Goal: Task Accomplishment & Management: Manage account settings

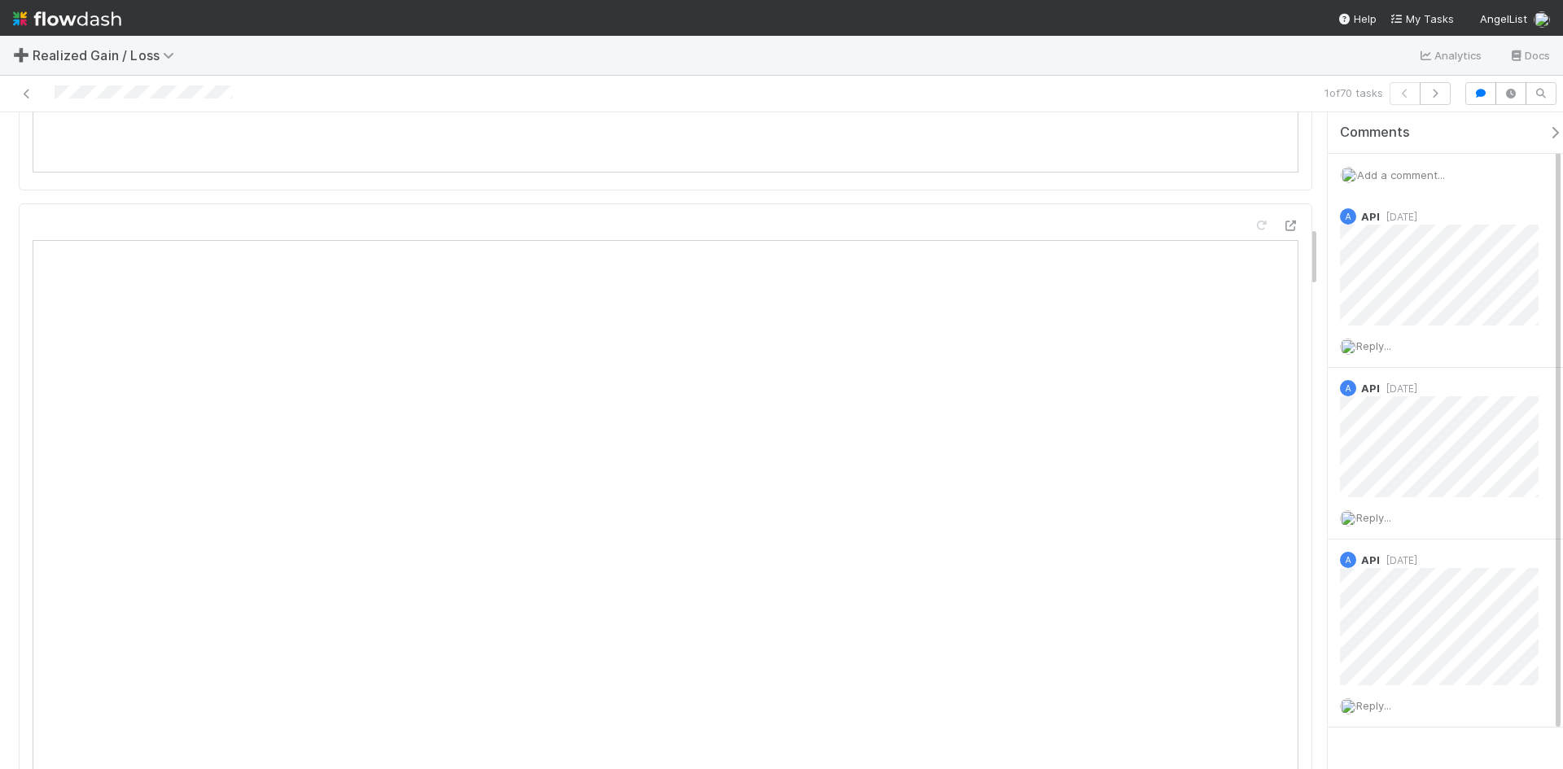
scroll to position [1302, 0]
drag, startPoint x: 1311, startPoint y: 170, endPoint x: 1286, endPoint y: 195, distance: 35.1
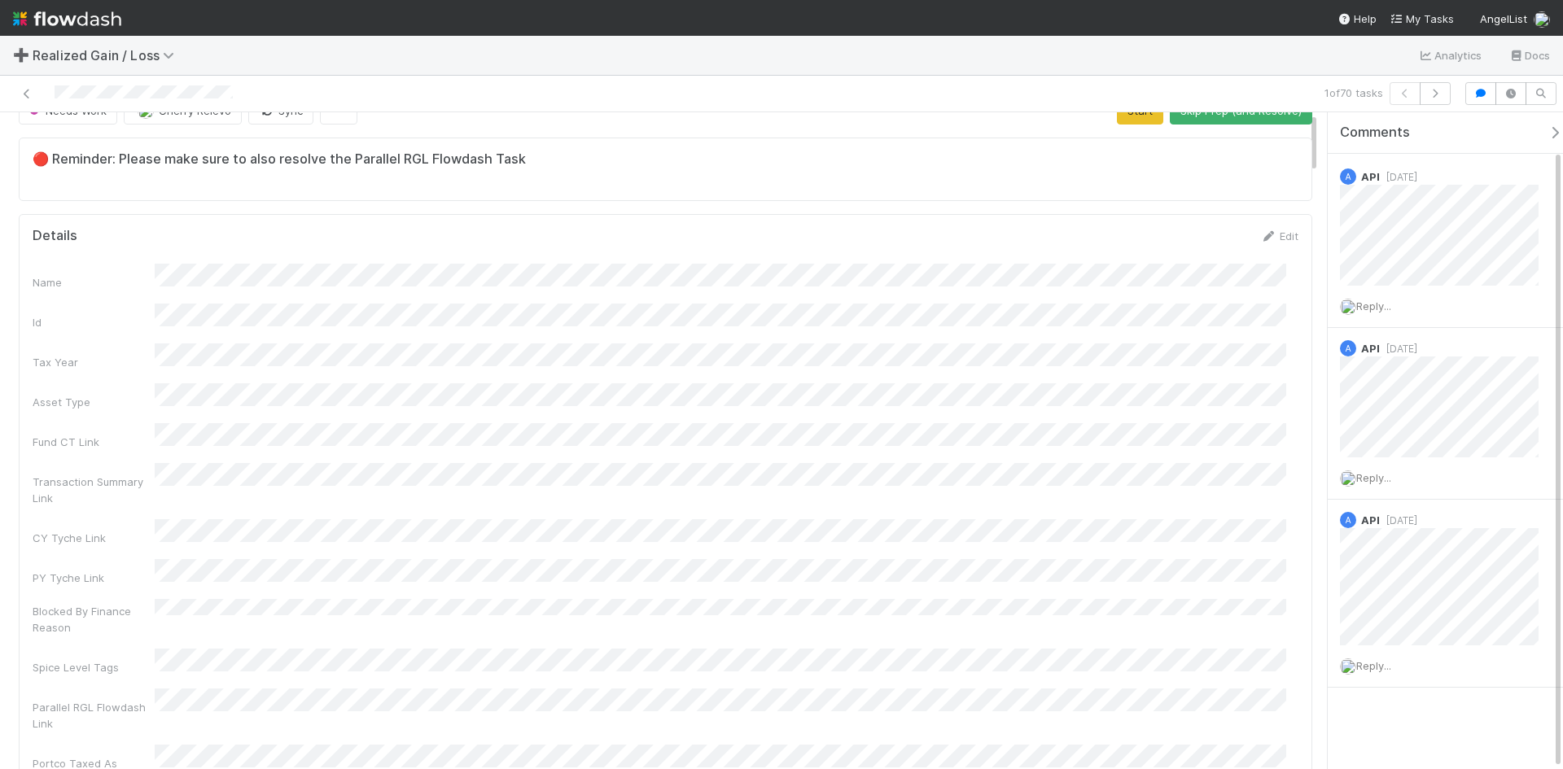
scroll to position [0, 0]
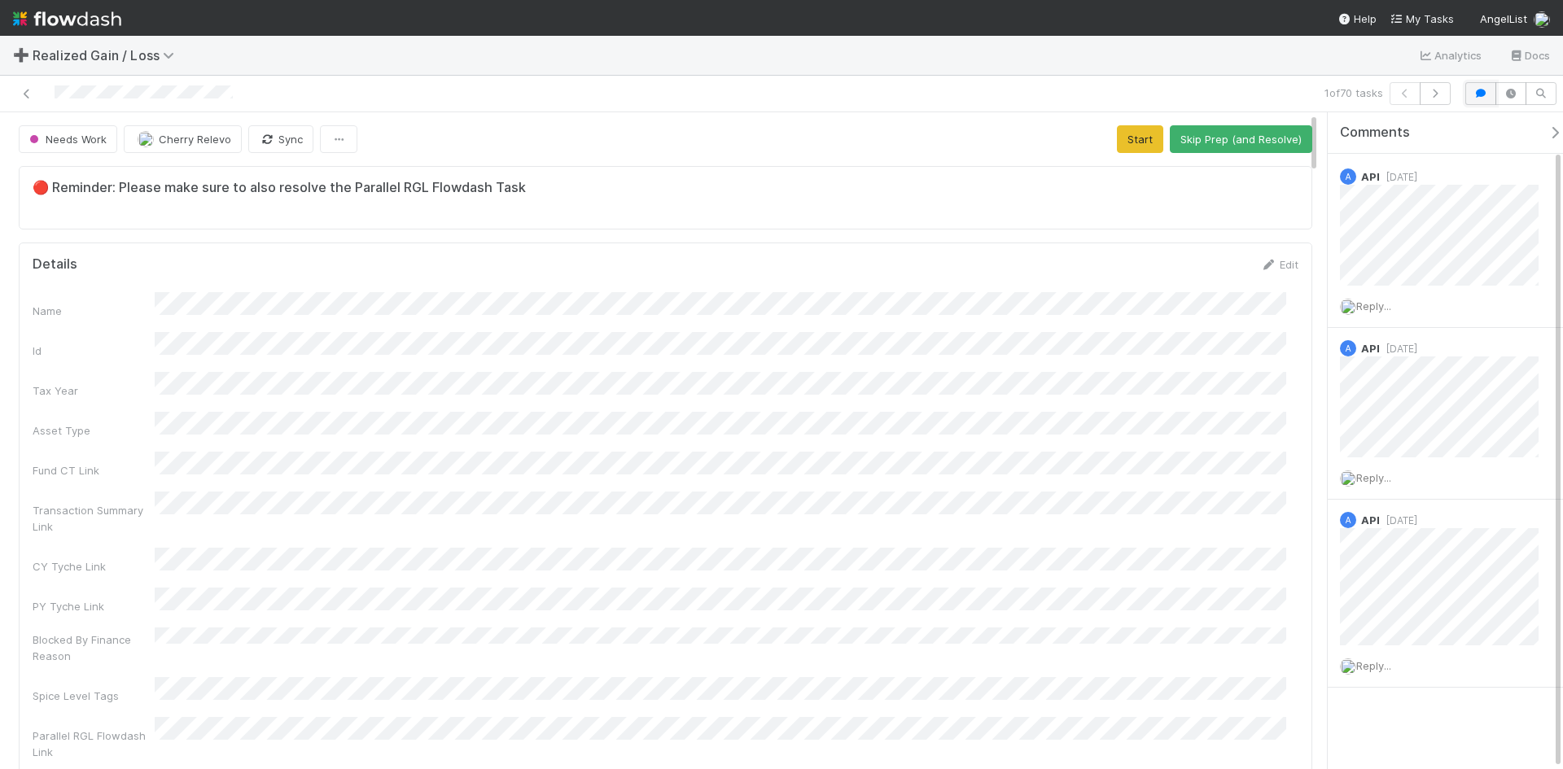
click at [1478, 93] on icon "button" at bounding box center [1480, 94] width 16 height 10
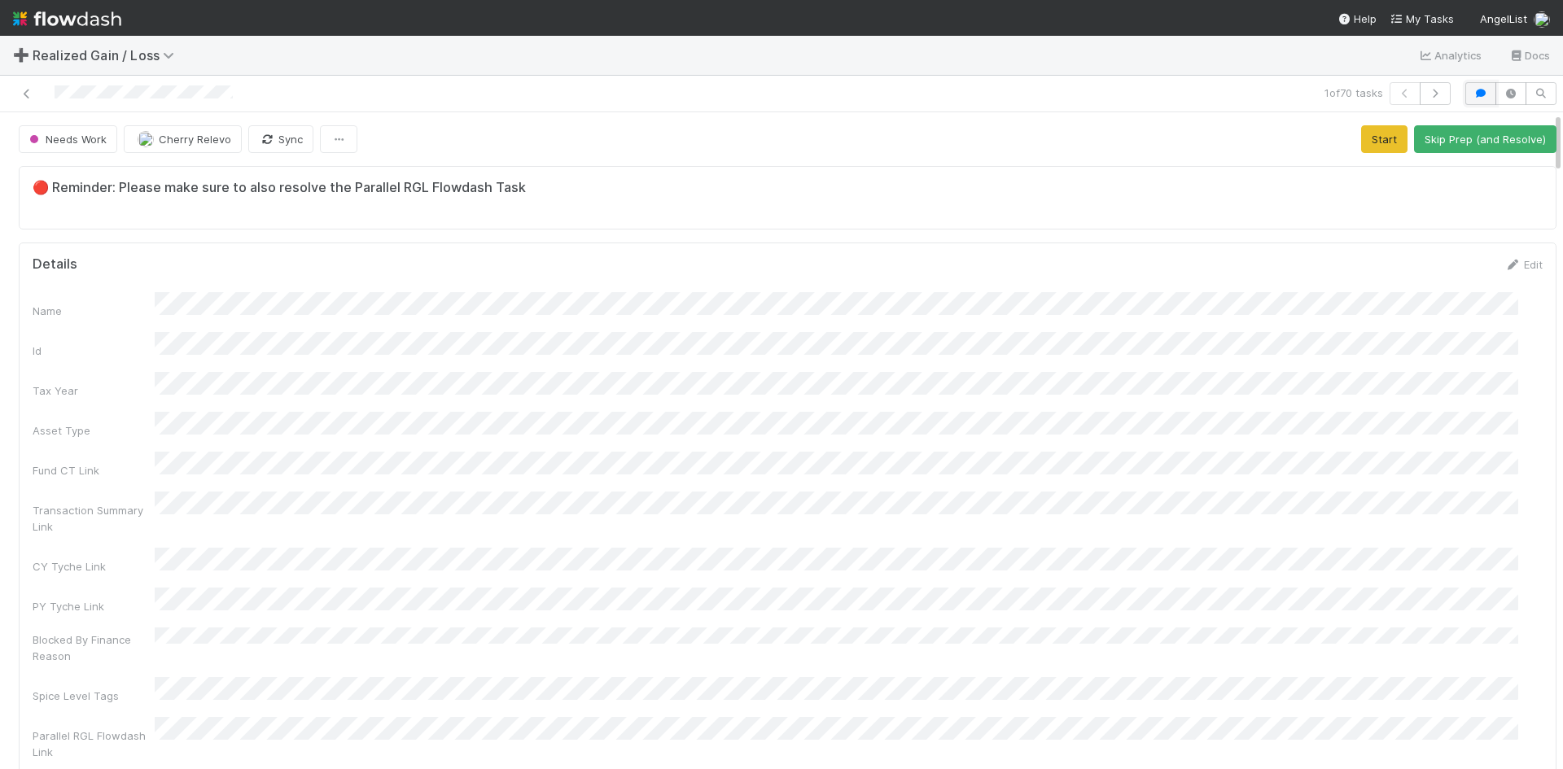
click at [1478, 93] on button "button" at bounding box center [1480, 93] width 31 height 23
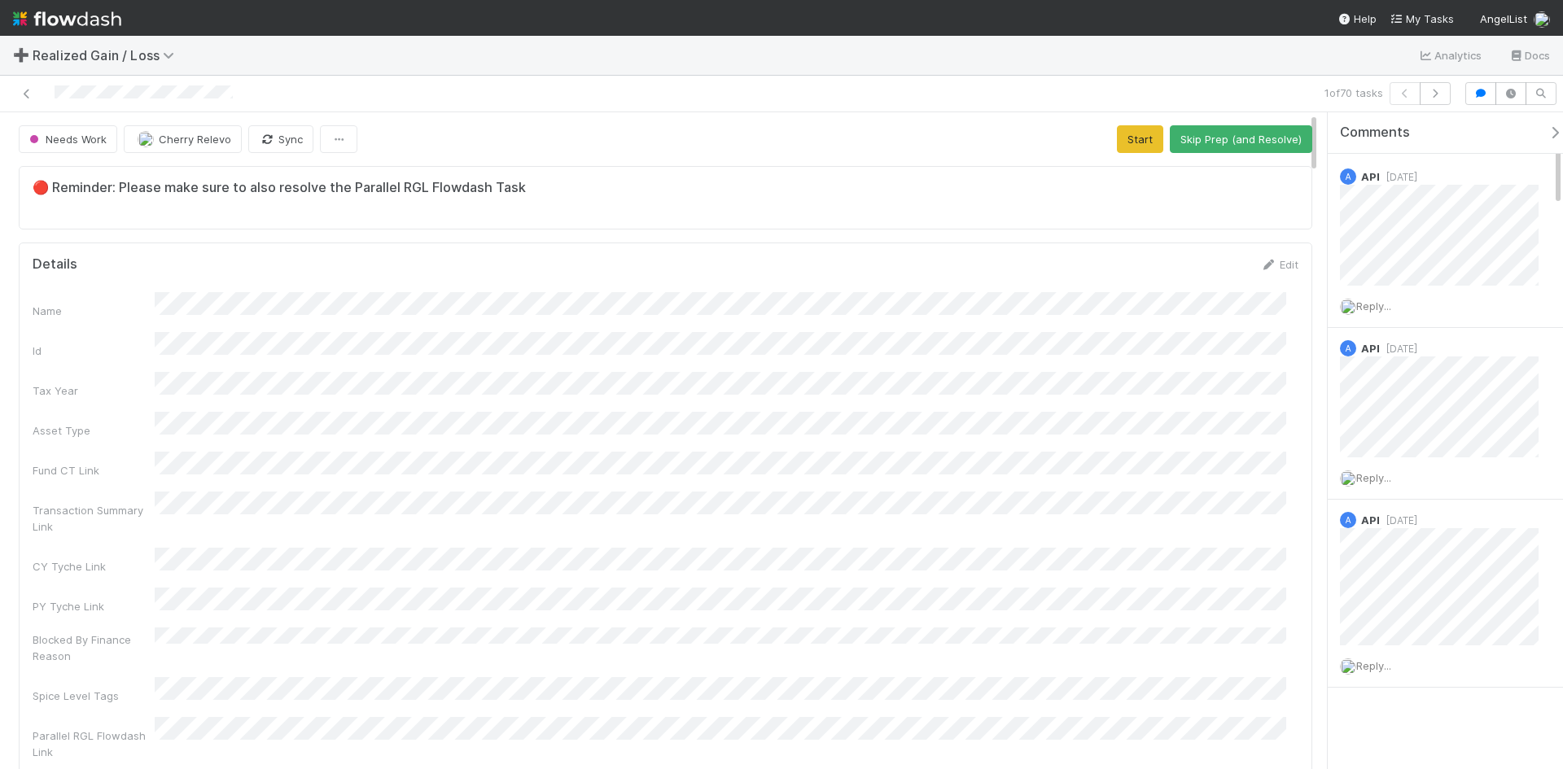
click at [1518, 132] on div "Comments" at bounding box center [1457, 133] width 235 height 16
click at [1546, 131] on icon "button" at bounding box center [1554, 132] width 16 height 13
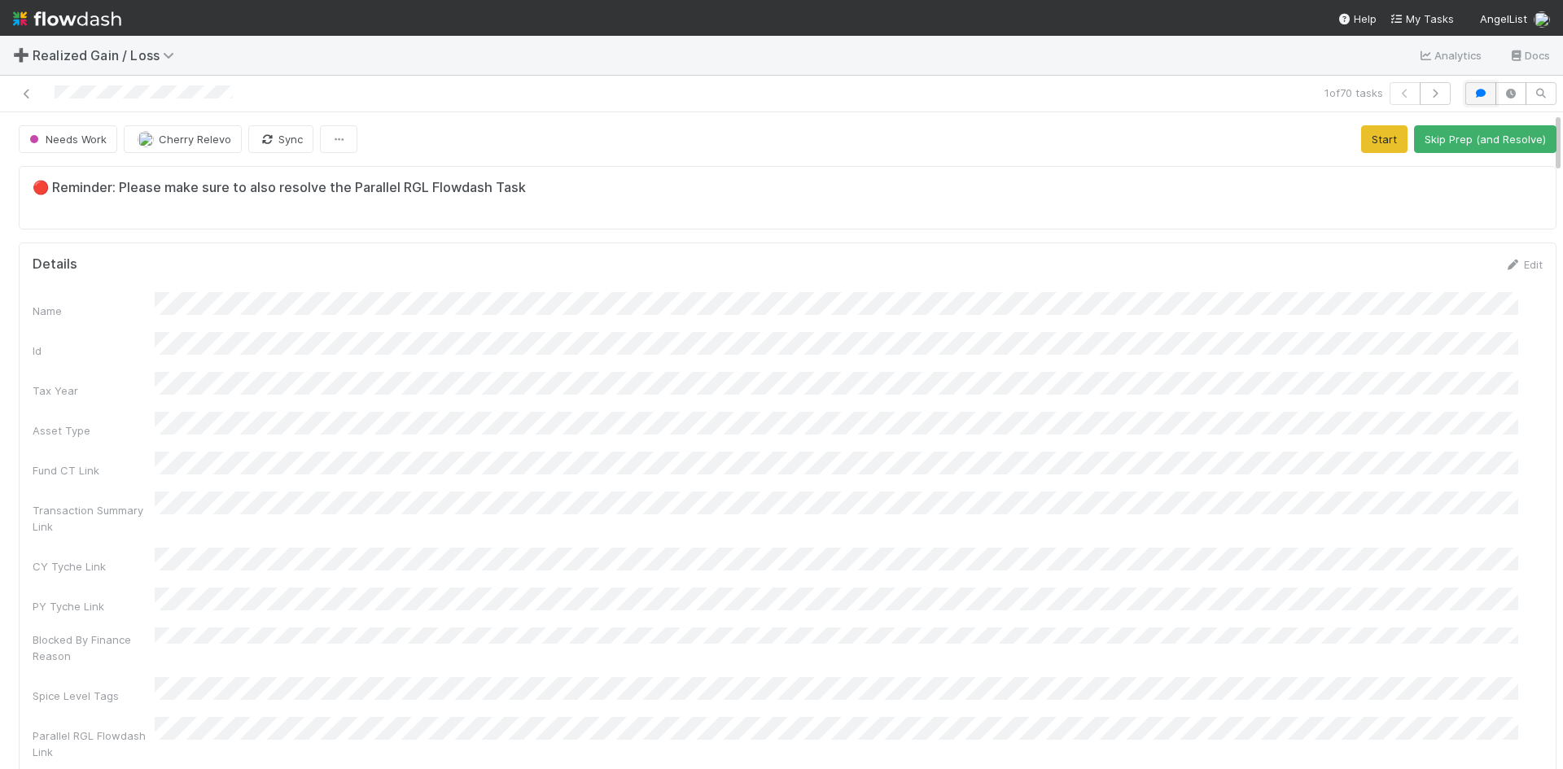
click at [1476, 96] on icon "button" at bounding box center [1480, 94] width 16 height 10
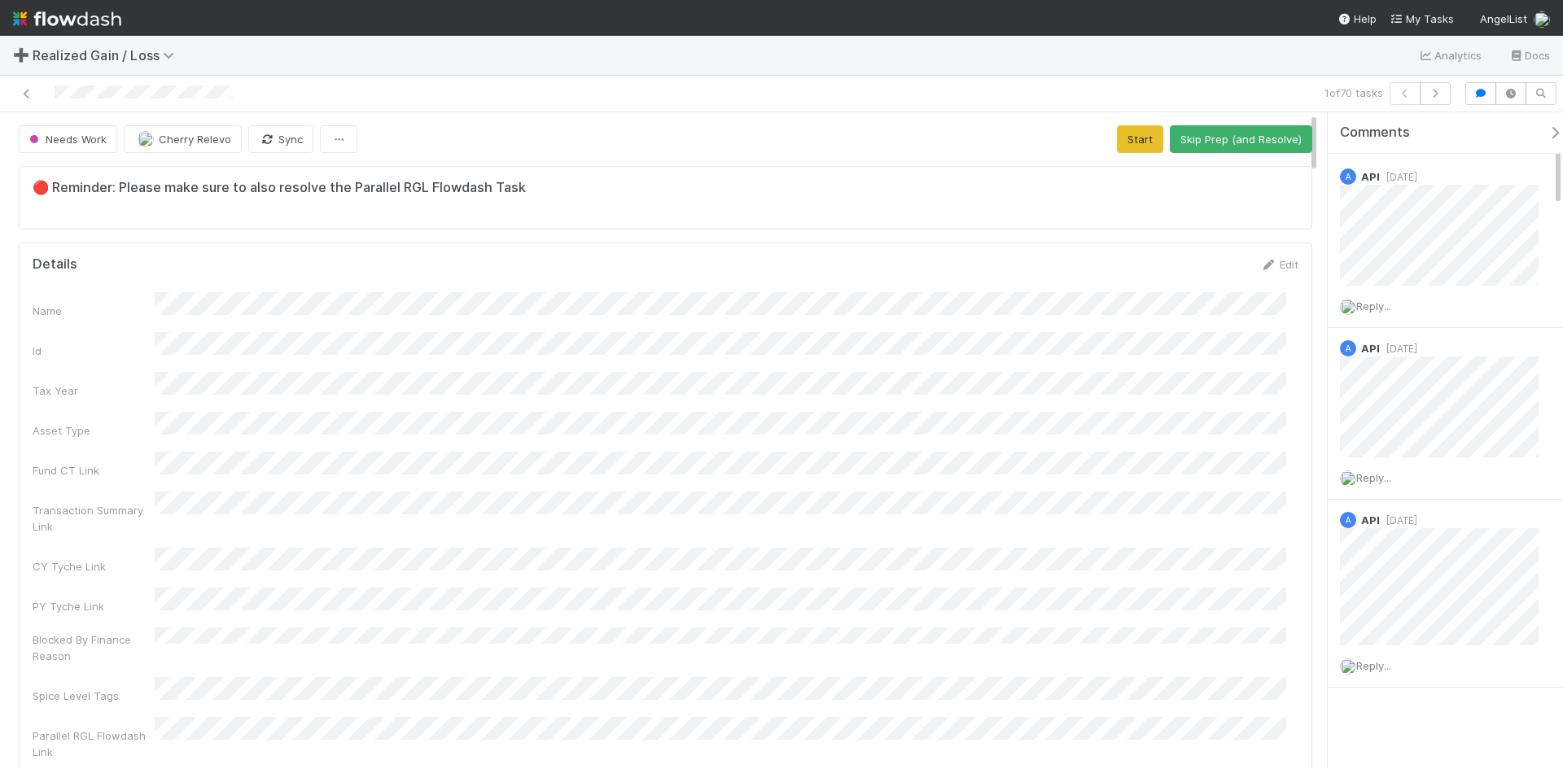
click at [1400, 133] on span "Comments" at bounding box center [1375, 133] width 70 height 16
click at [1367, 730] on div "Comments Add a comment... A API 1 week ago Reply... A API 2 weeks ago Reply... …" at bounding box center [1450, 420] width 247 height 697
click at [1126, 137] on button "Start" at bounding box center [1140, 139] width 46 height 28
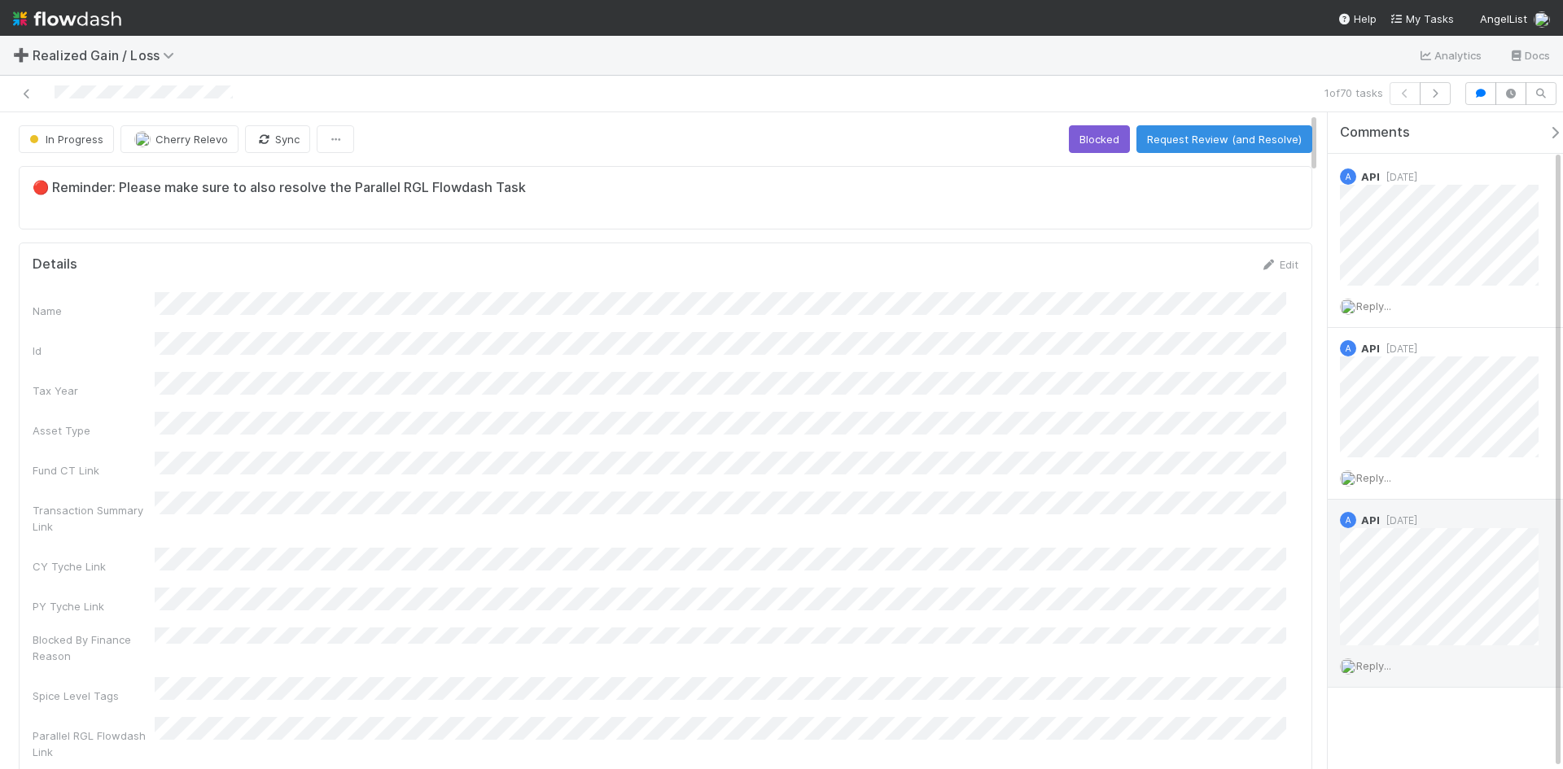
click at [1364, 675] on div "Reply..." at bounding box center [1444, 665] width 235 height 41
drag, startPoint x: 1381, startPoint y: 666, endPoint x: 1385, endPoint y: 676, distance: 11.3
click at [1382, 666] on span "Reply..." at bounding box center [1373, 665] width 35 height 13
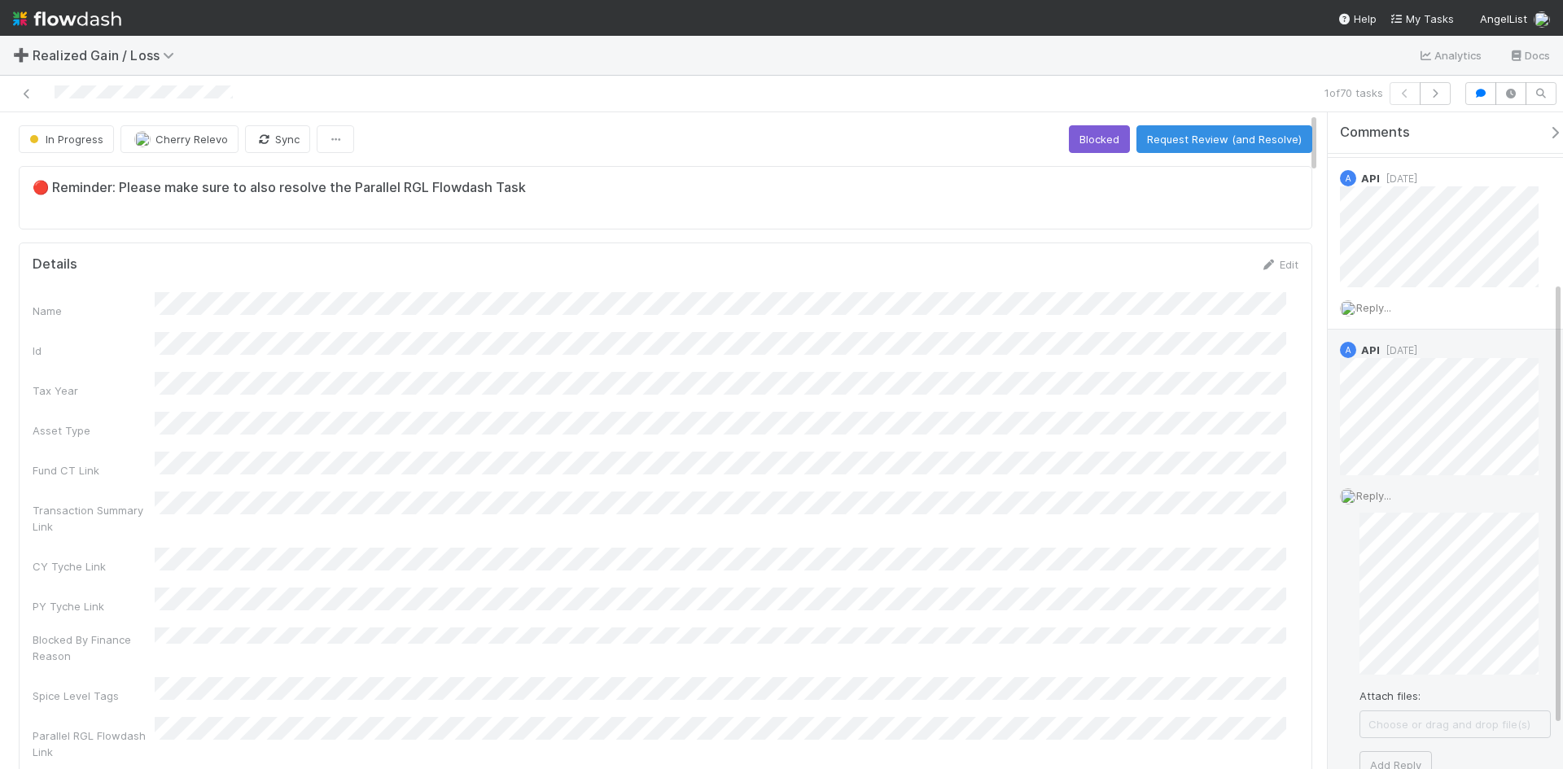
scroll to position [314, 0]
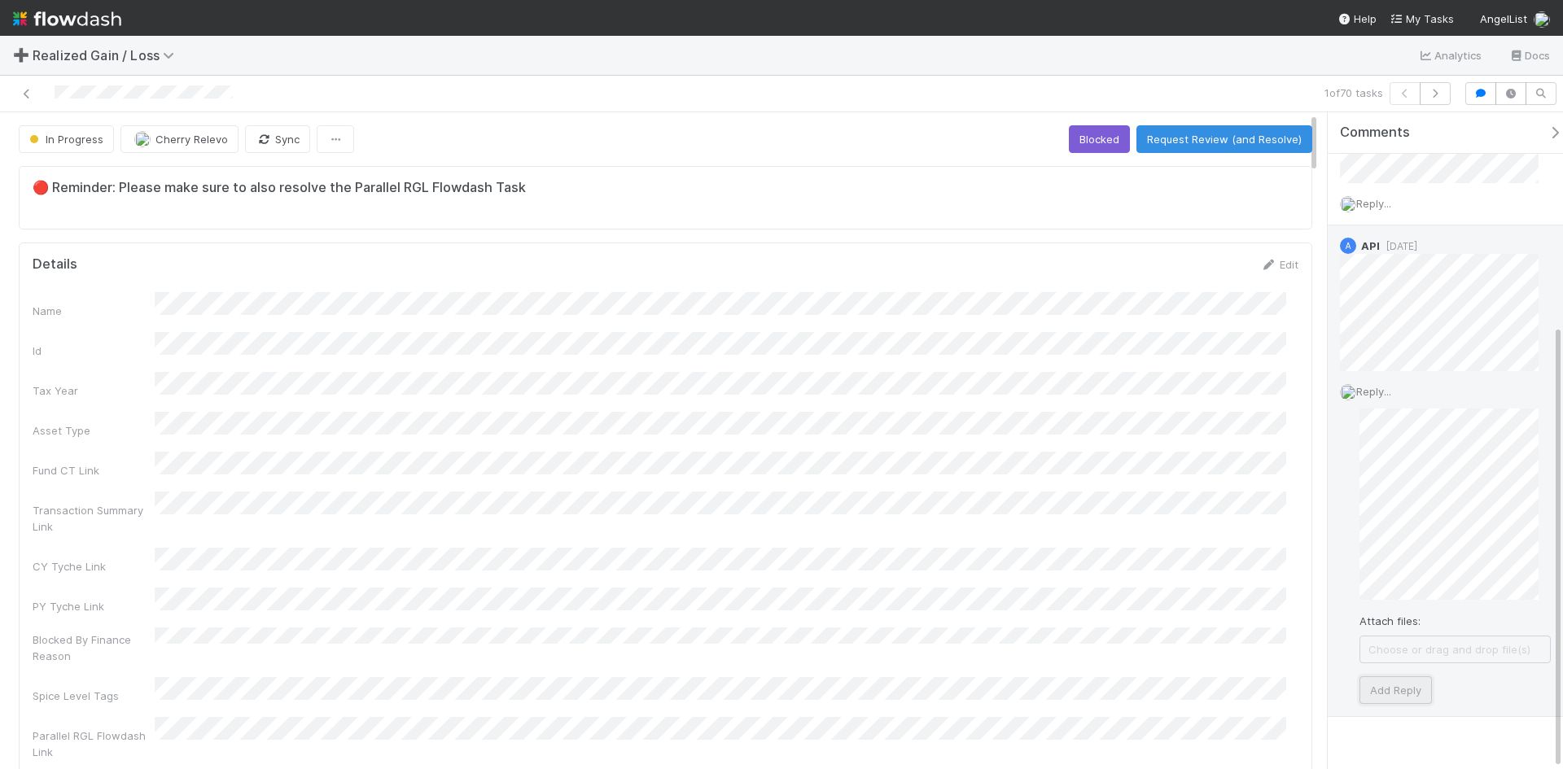
click at [1404, 682] on button "Add Reply" at bounding box center [1395, 690] width 72 height 28
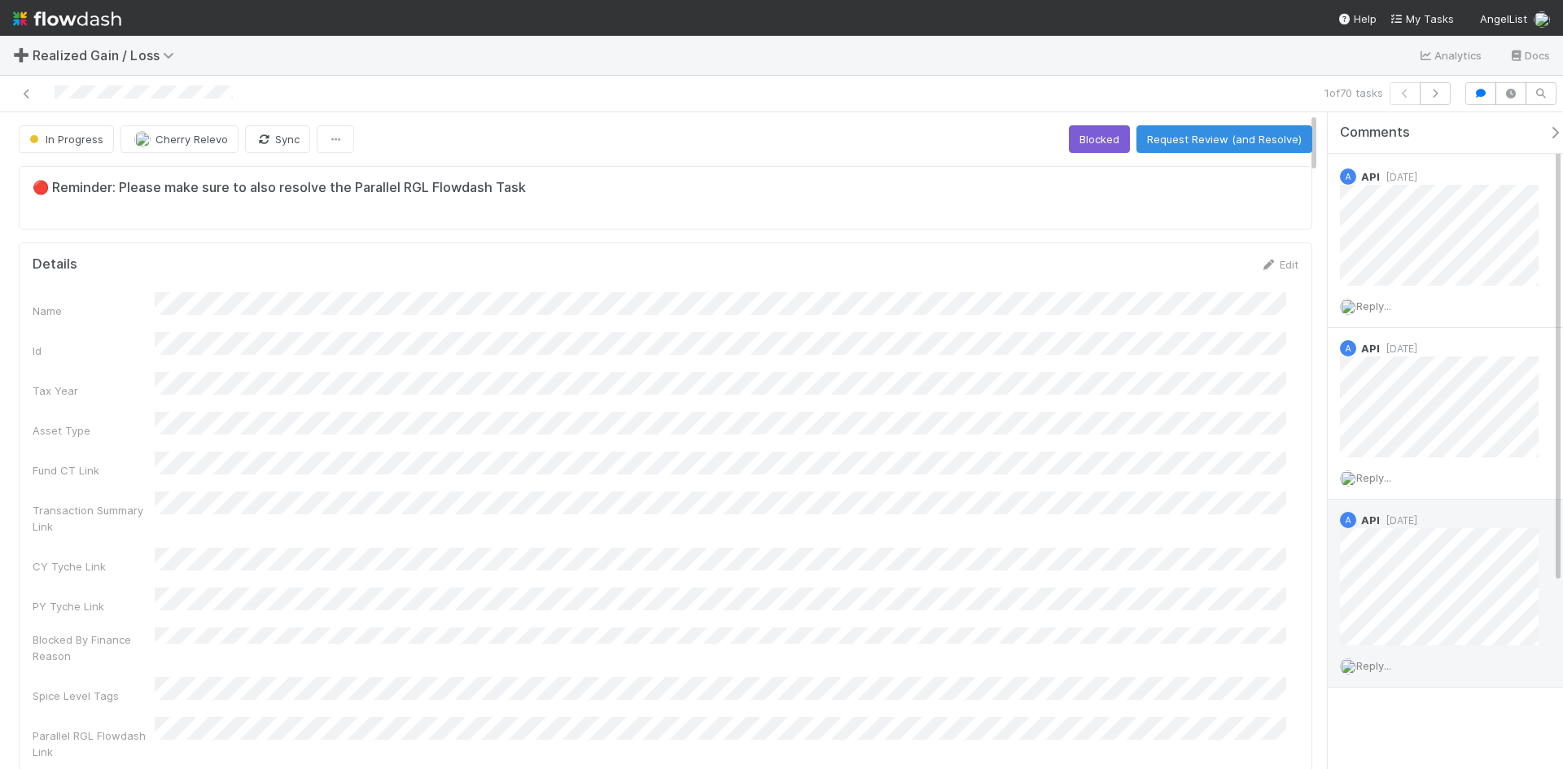
scroll to position [215, 0]
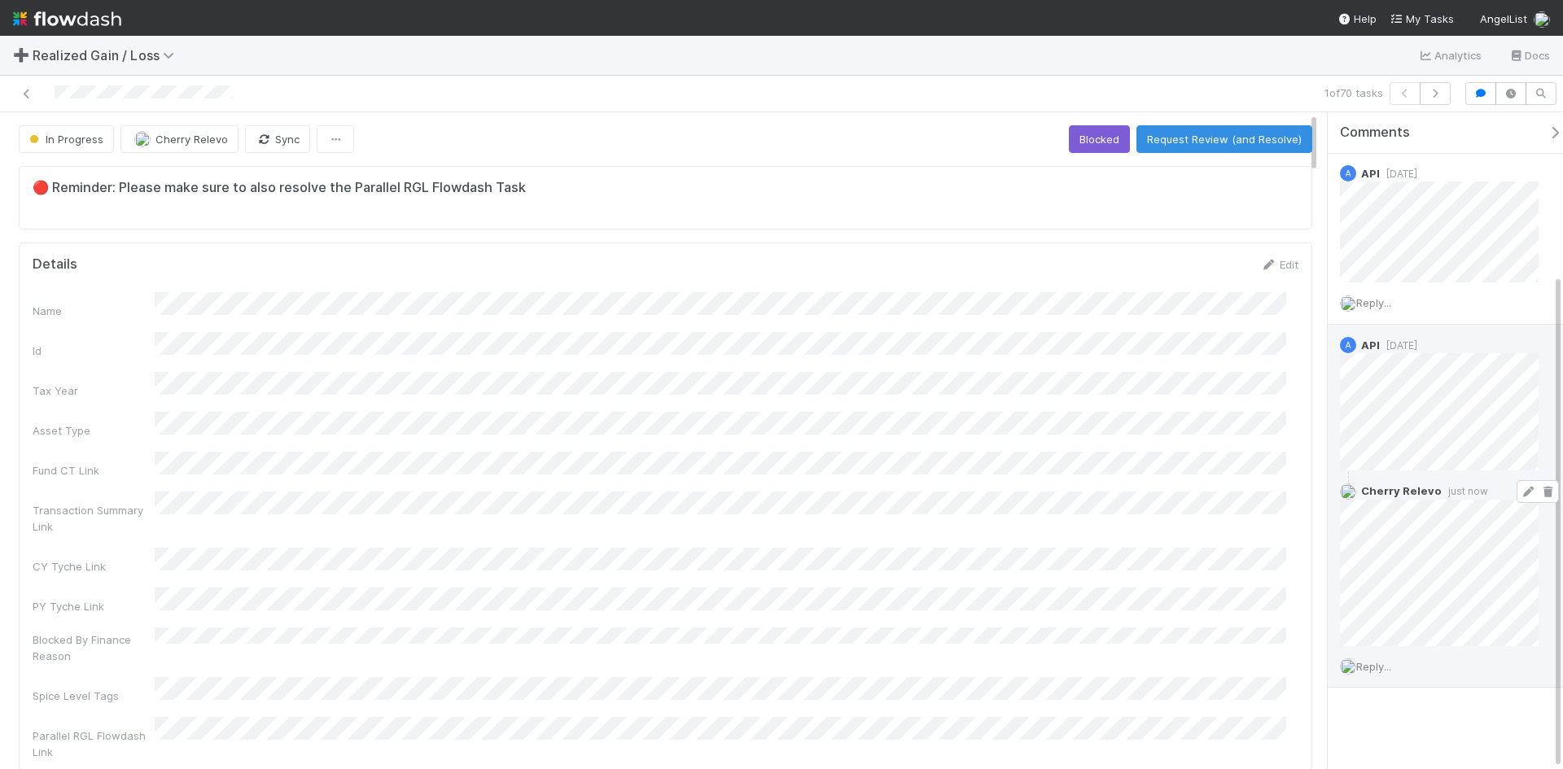
click at [1550, 591] on div "Cherry Relevo just now" at bounding box center [1444, 557] width 235 height 175
drag, startPoint x: 1537, startPoint y: 493, endPoint x: 852, endPoint y: 110, distance: 784.5
click at [1539, 493] on icon at bounding box center [1547, 492] width 16 height 11
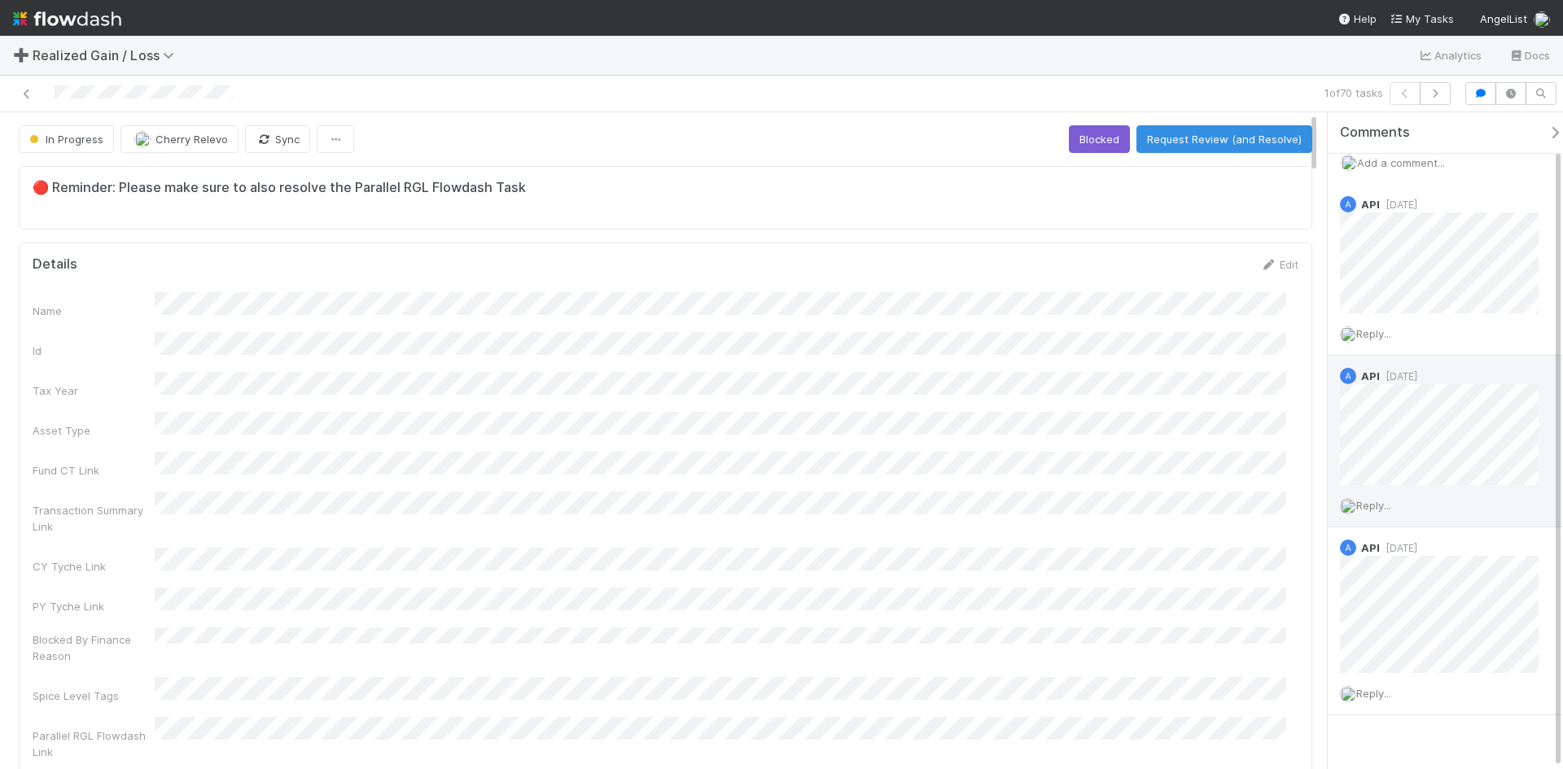
scroll to position [0, 0]
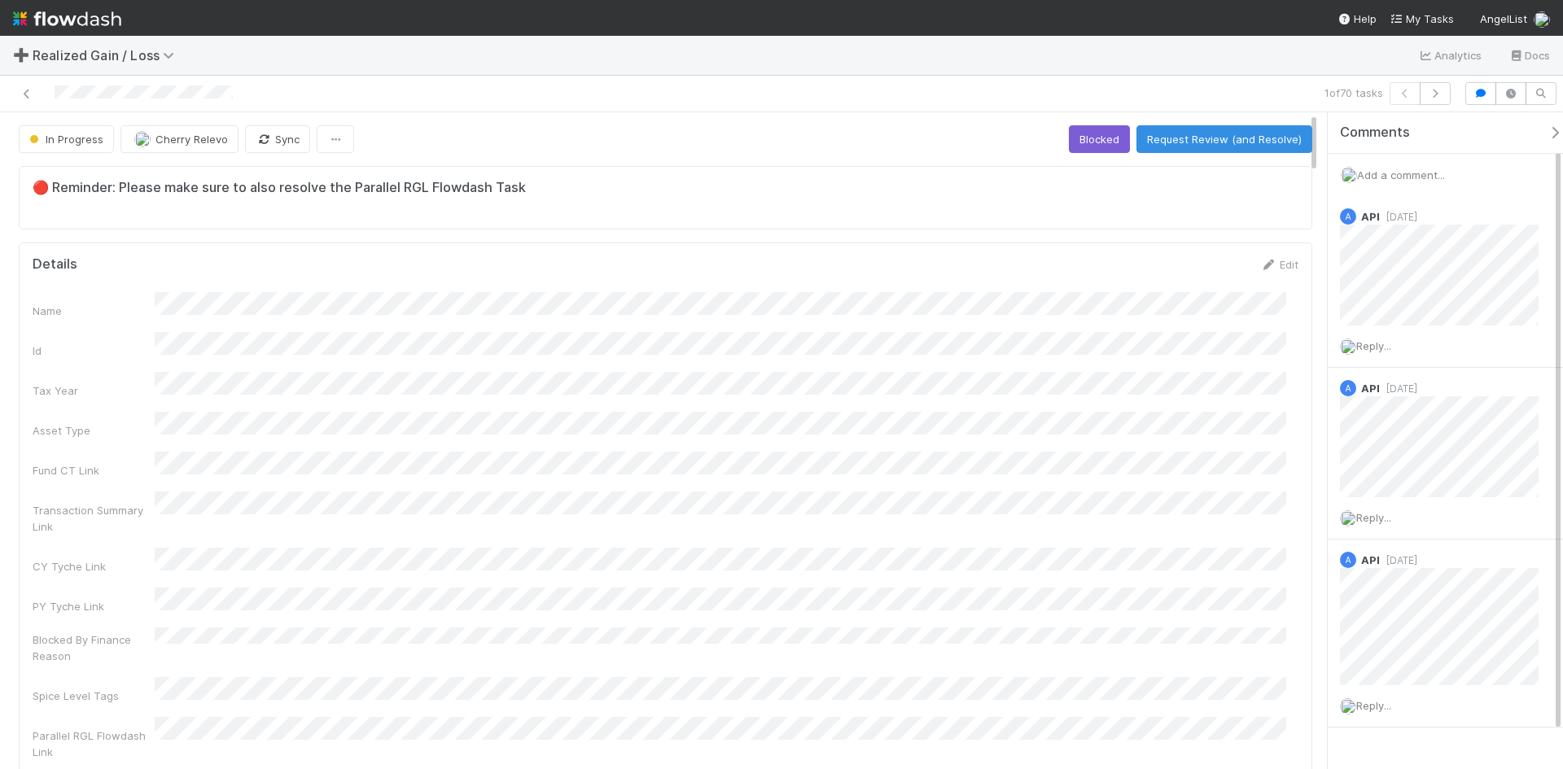
click at [1410, 170] on span "Add a comment..." at bounding box center [1401, 174] width 88 height 13
click at [1388, 478] on button "Add Comment" at bounding box center [1401, 478] width 94 height 28
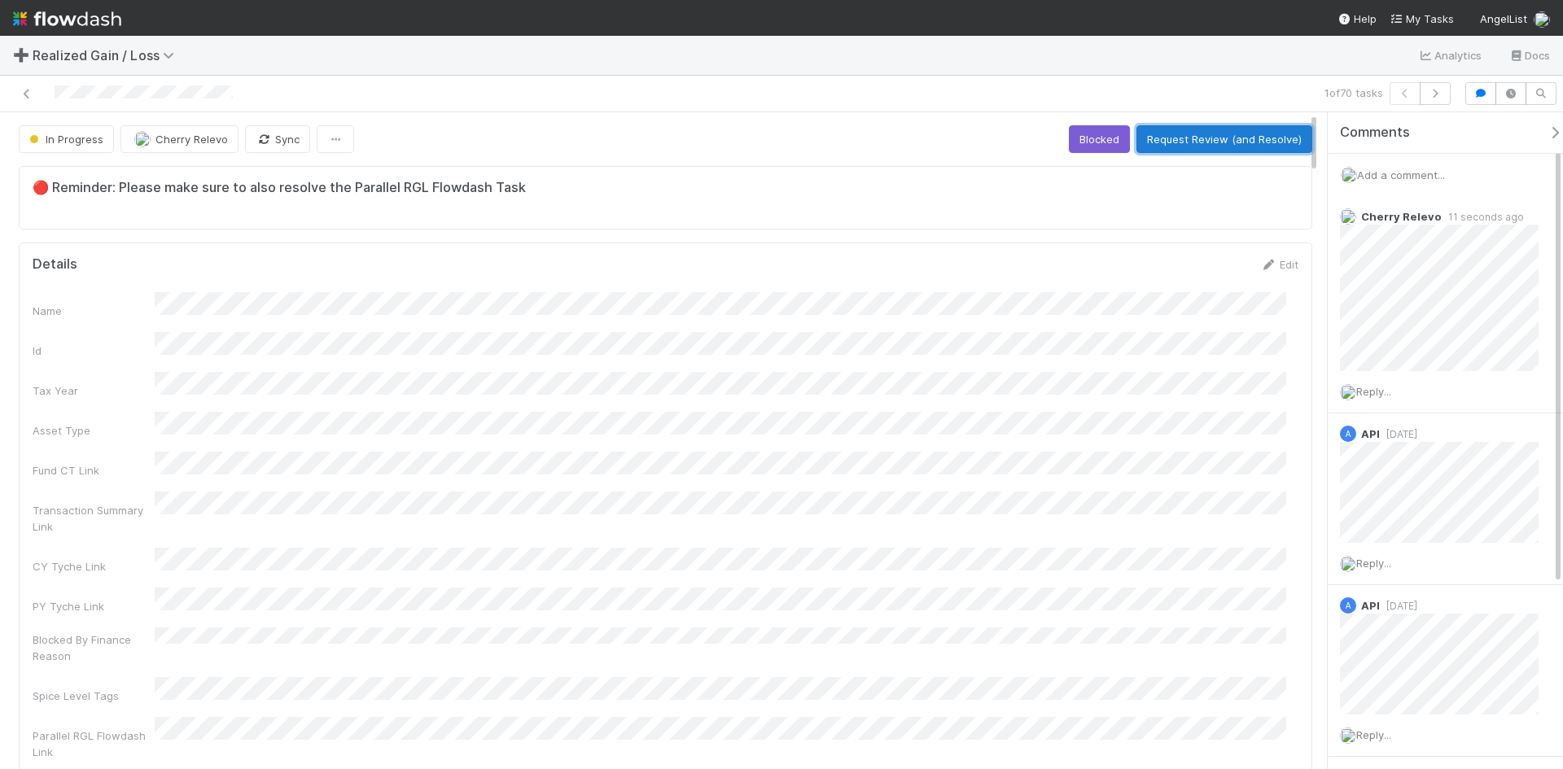
click at [1168, 142] on button "Request Review (and Resolve)" at bounding box center [1224, 139] width 176 height 28
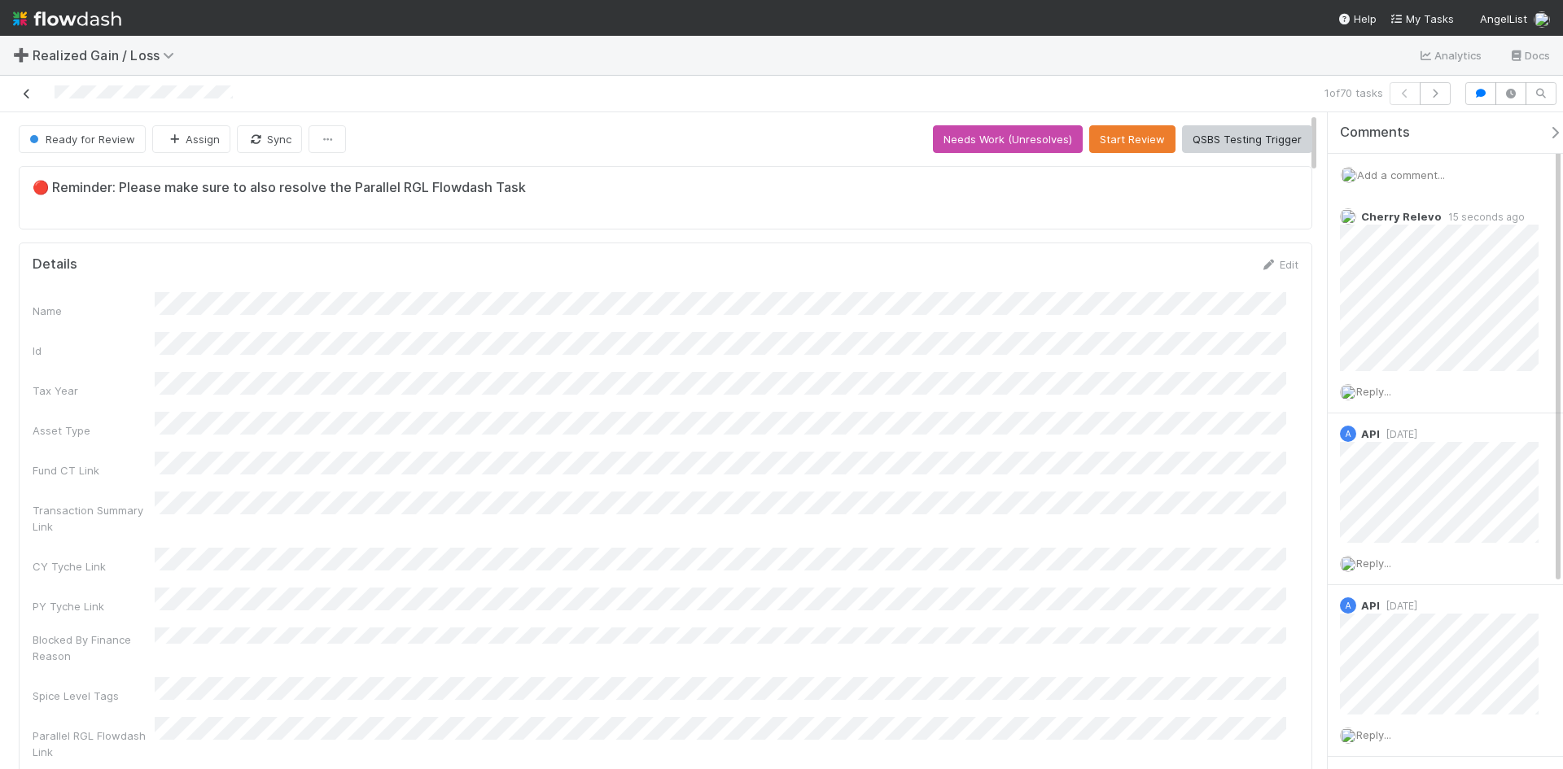
click at [27, 96] on icon at bounding box center [27, 94] width 16 height 11
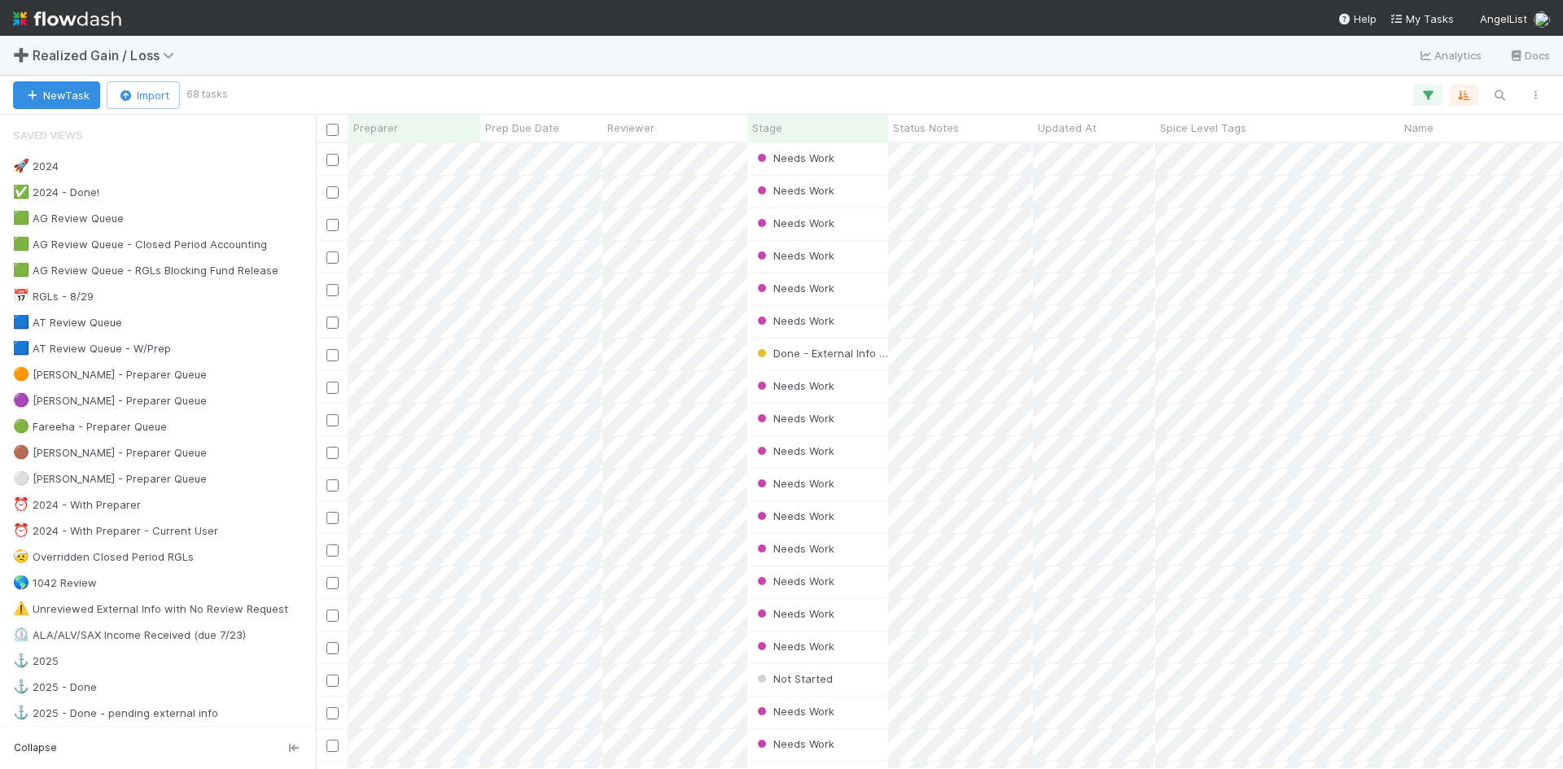
scroll to position [614, 1235]
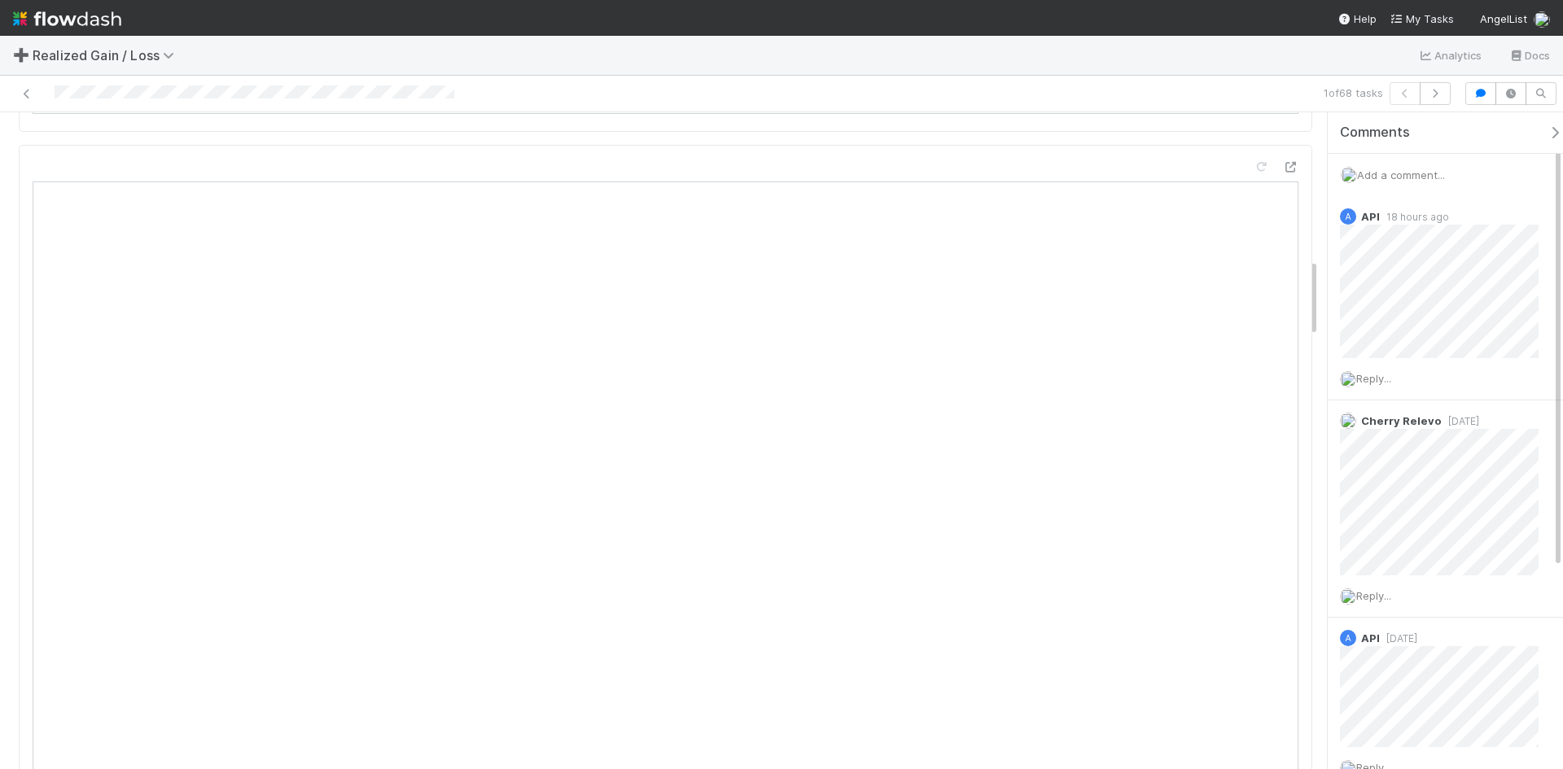
scroll to position [1302, 0]
click at [1440, 172] on span "Add a comment..." at bounding box center [1401, 174] width 88 height 13
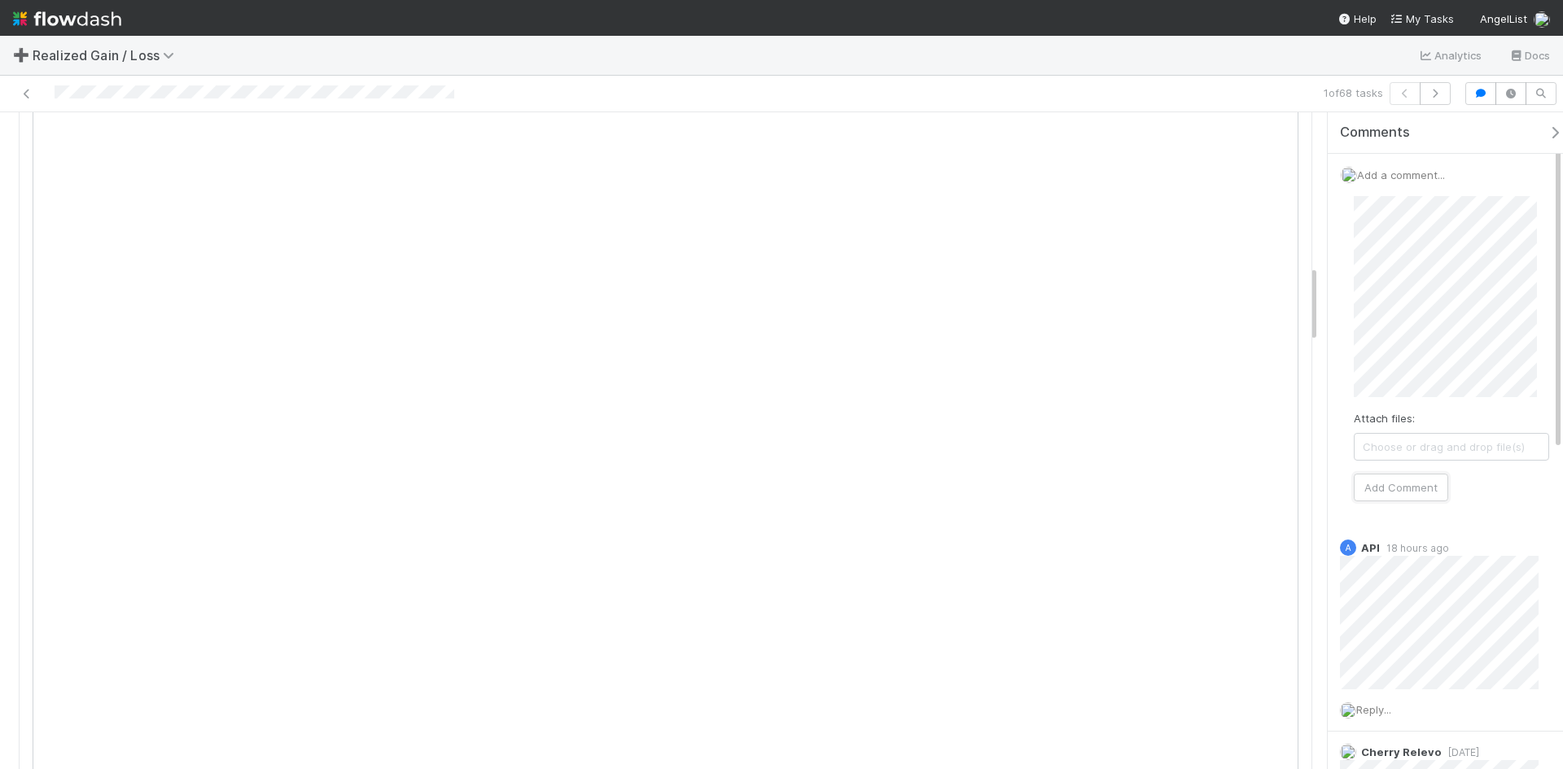
drag, startPoint x: 1409, startPoint y: 491, endPoint x: 1413, endPoint y: 504, distance: 13.6
click at [1409, 491] on button "Add Comment" at bounding box center [1401, 488] width 94 height 28
click at [224, 101] on div at bounding box center [255, 93] width 400 height 17
drag, startPoint x: 1266, startPoint y: 100, endPoint x: 1140, endPoint y: 85, distance: 126.3
click at [1257, 98] on div "1 of 68 tasks" at bounding box center [1096, 93] width 723 height 23
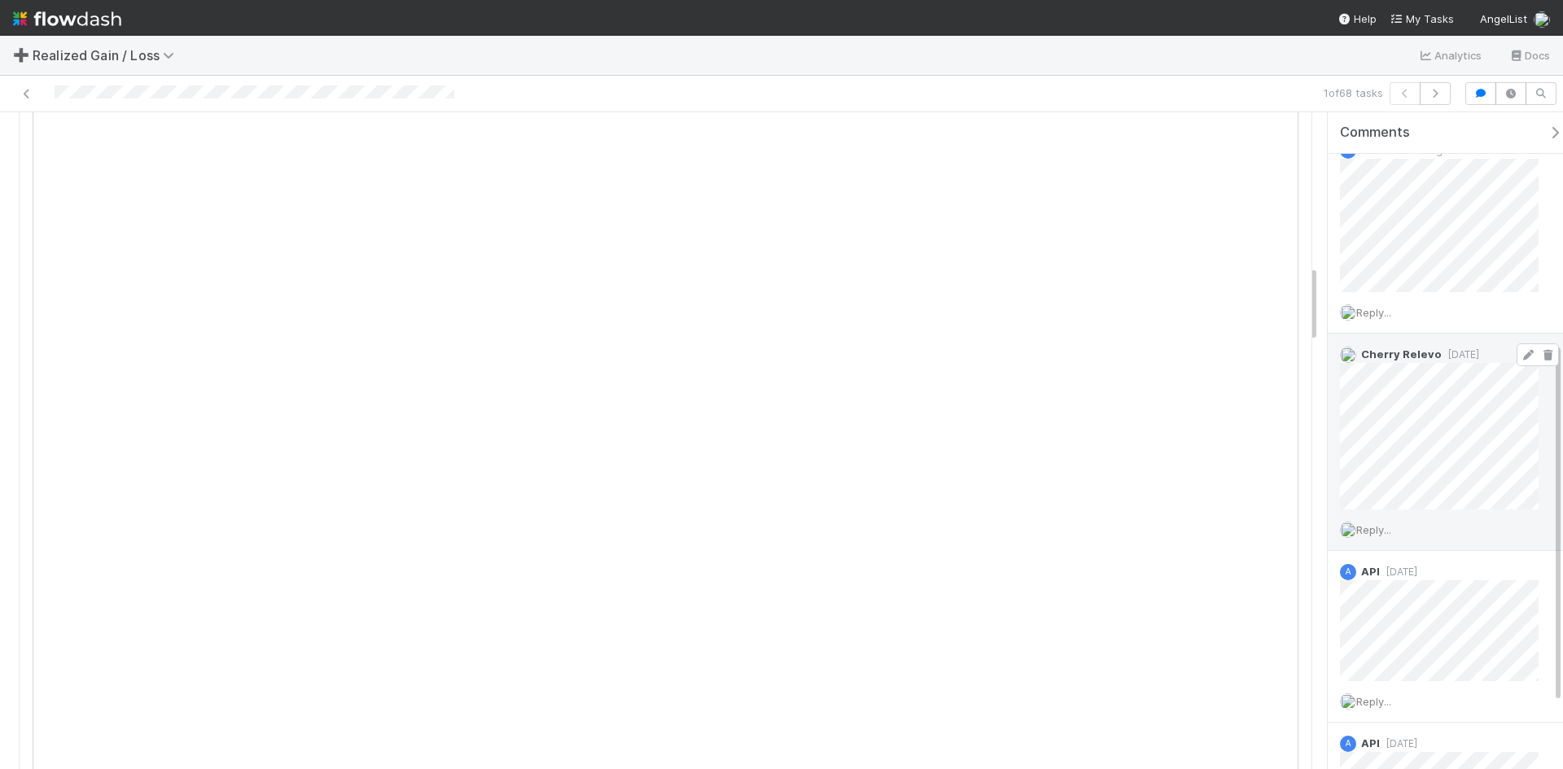
scroll to position [214, 0]
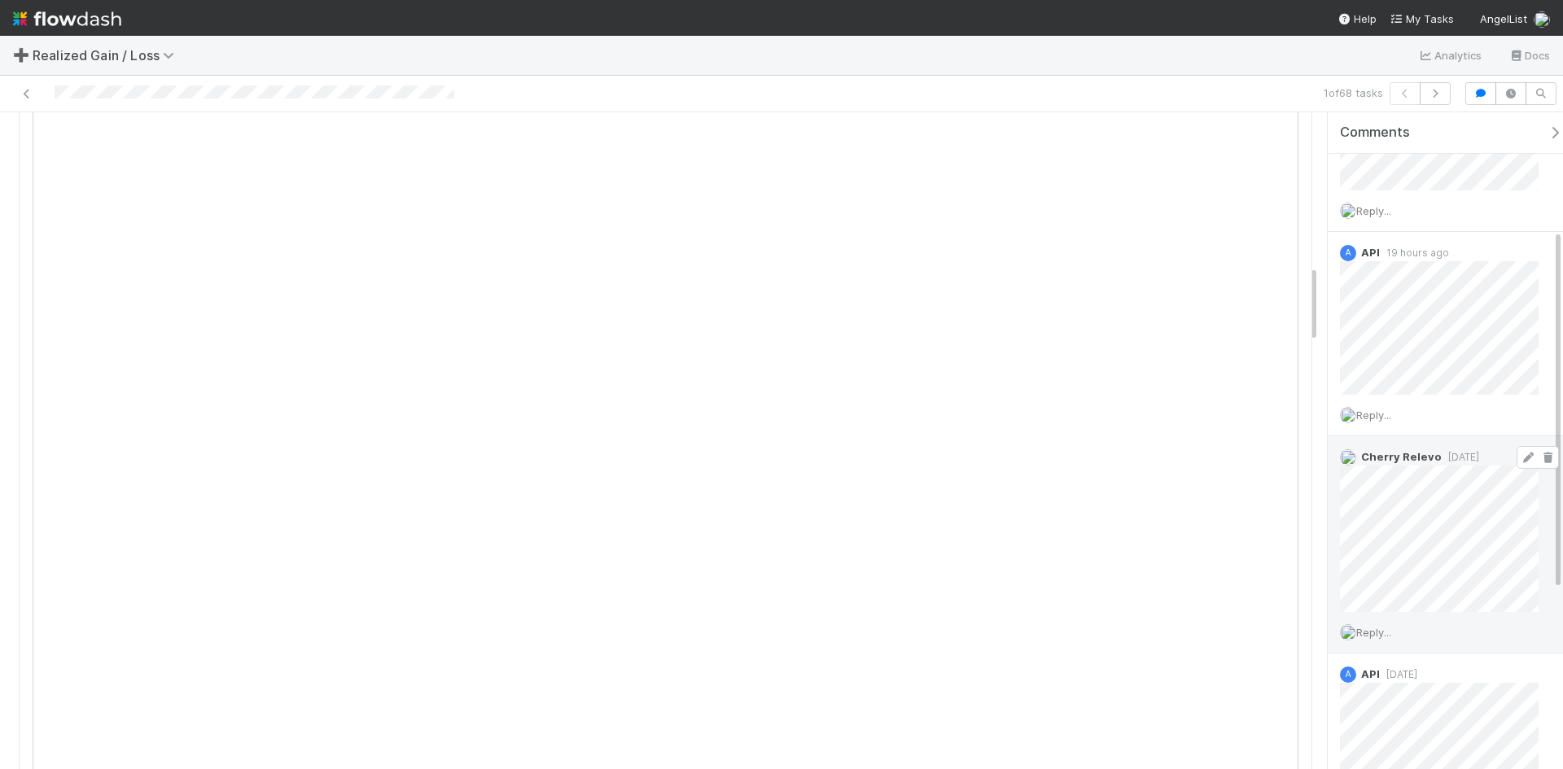
click at [1520, 461] on icon at bounding box center [1528, 458] width 16 height 11
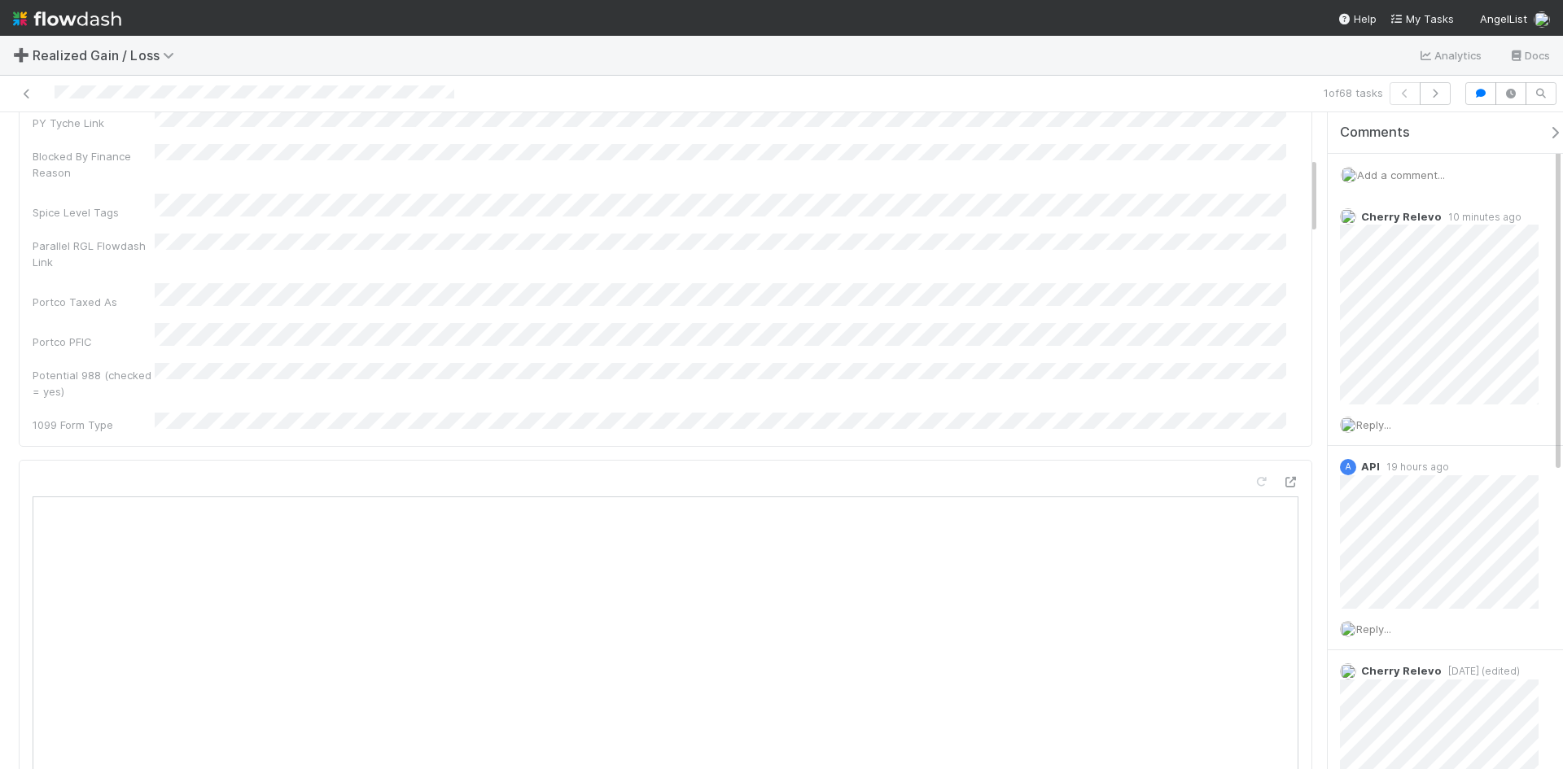
scroll to position [0, 0]
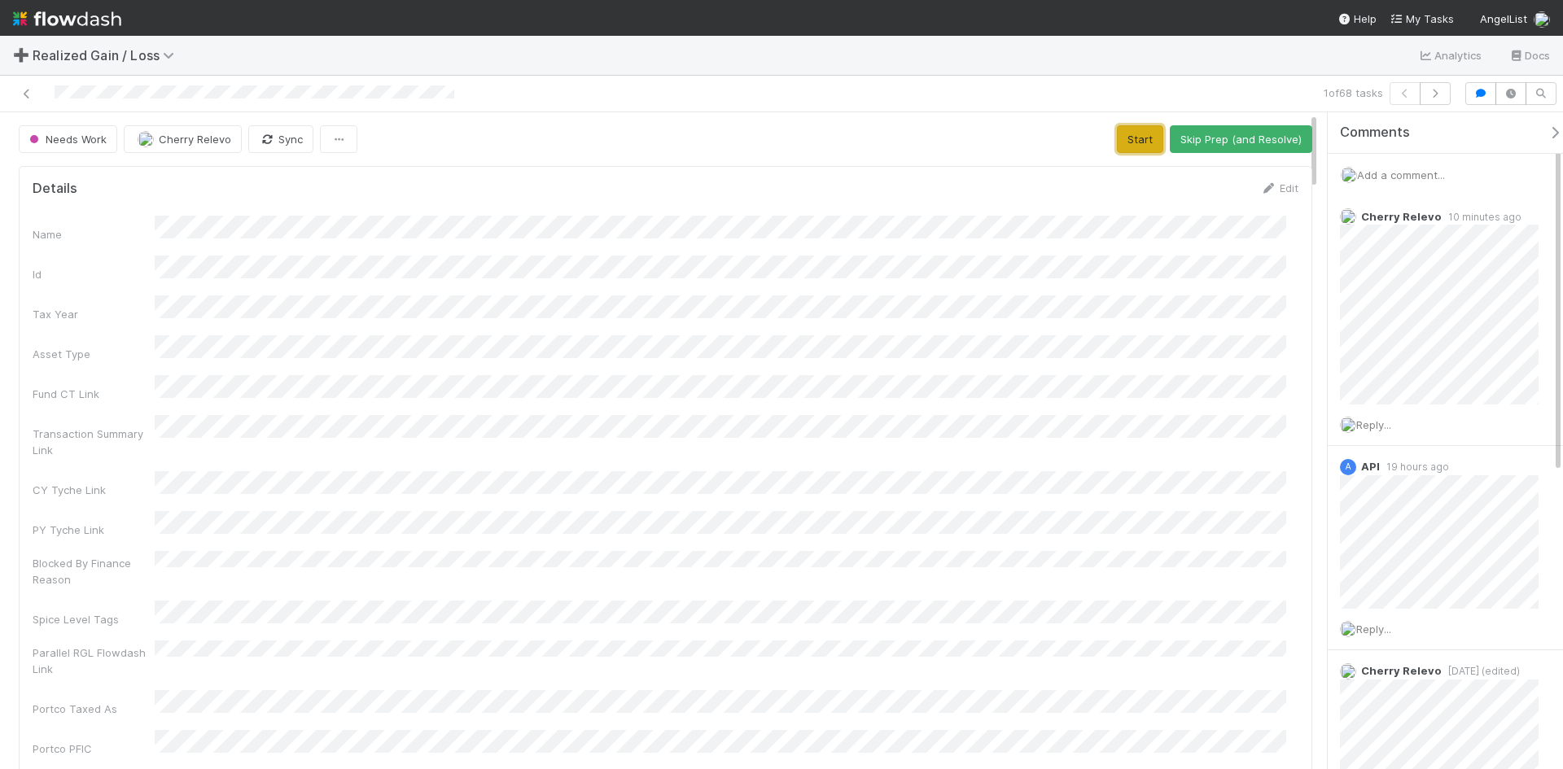
click at [1138, 134] on button "Start" at bounding box center [1140, 139] width 46 height 28
click at [1197, 134] on button "Request Review (and Resolve)" at bounding box center [1224, 139] width 176 height 28
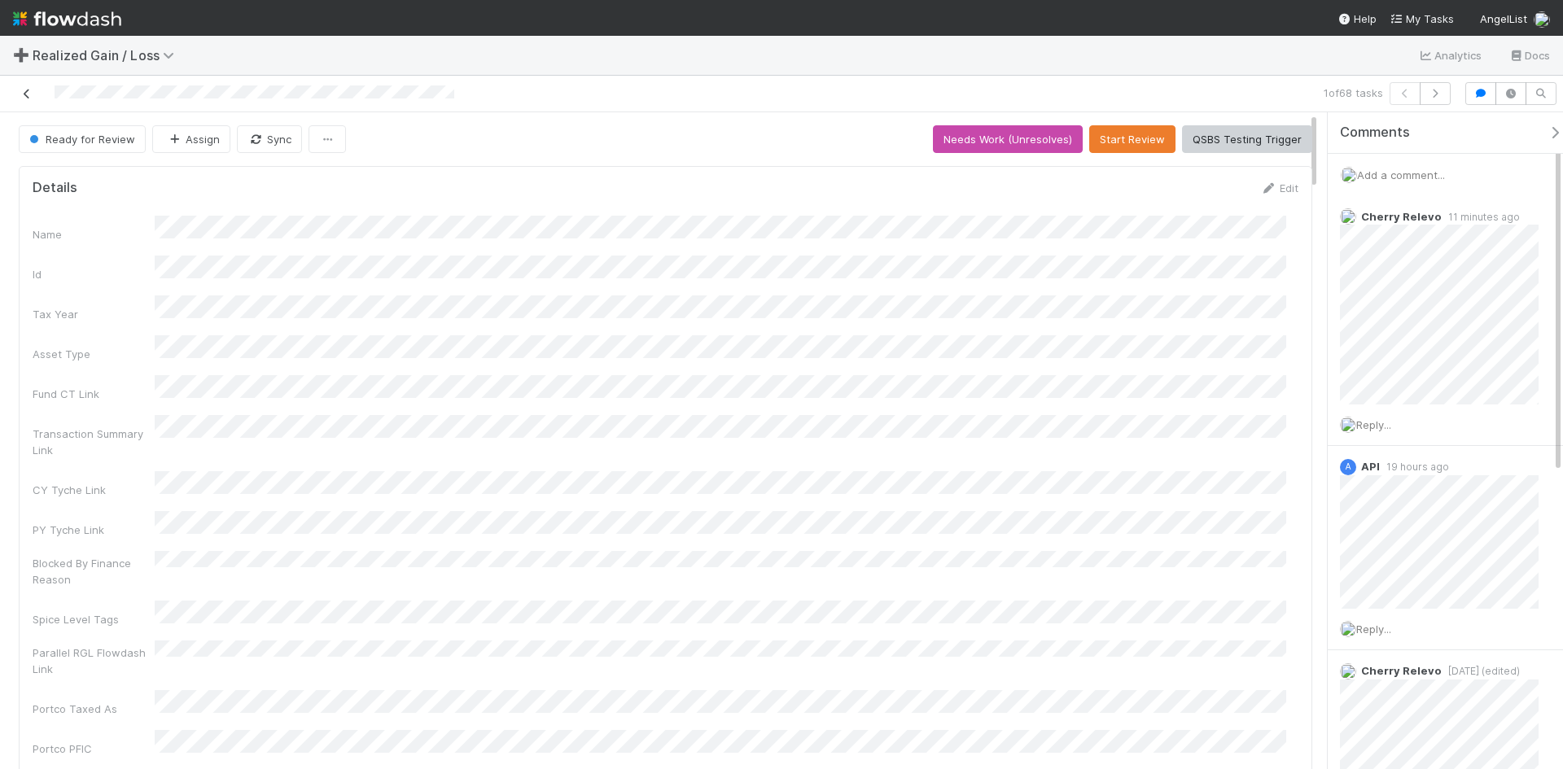
click at [33, 92] on icon at bounding box center [27, 94] width 16 height 11
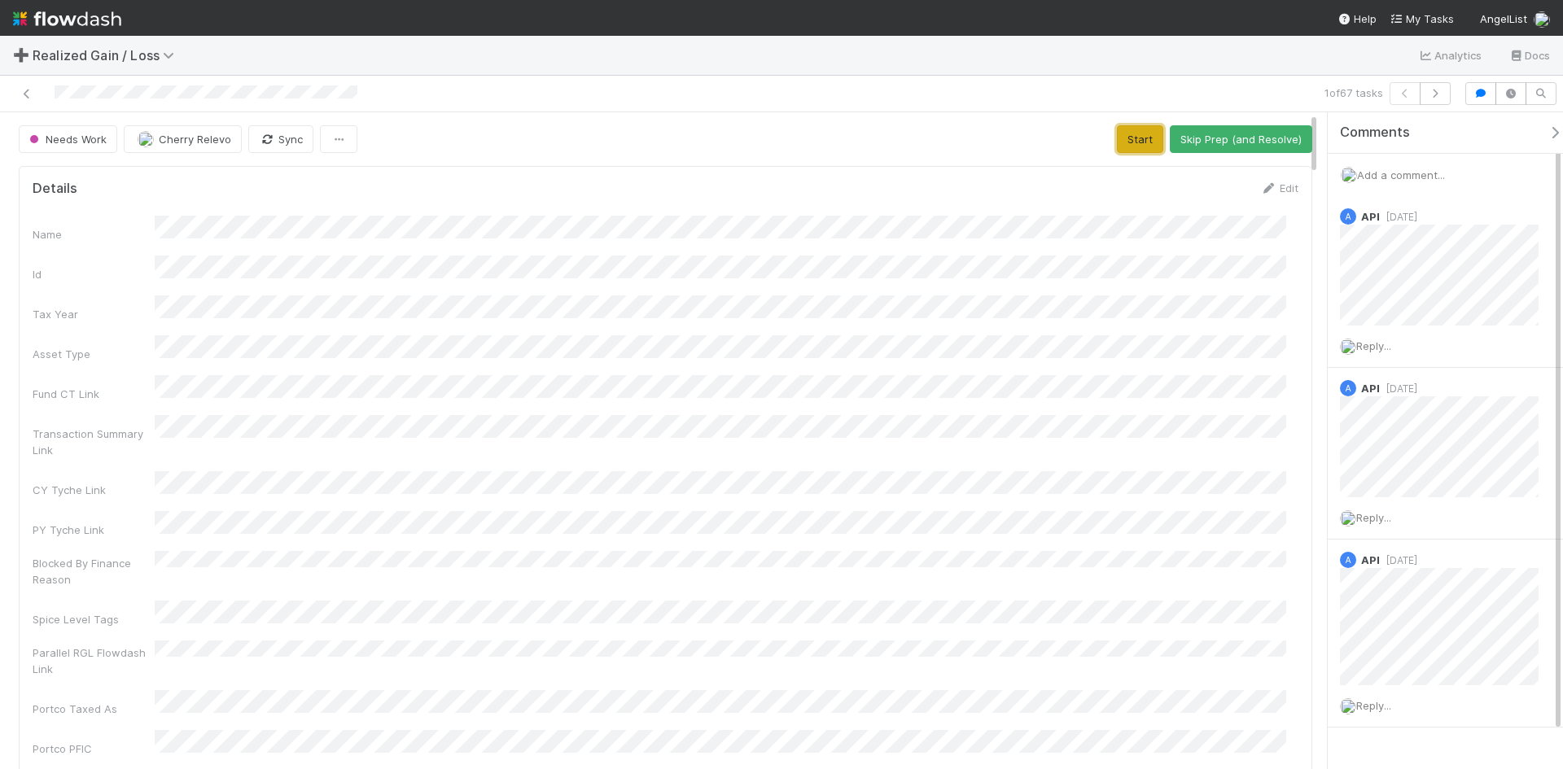
click at [1139, 138] on button "Start" at bounding box center [1140, 139] width 46 height 28
click at [1180, 146] on button "Request Review (and Resolve)" at bounding box center [1224, 139] width 176 height 28
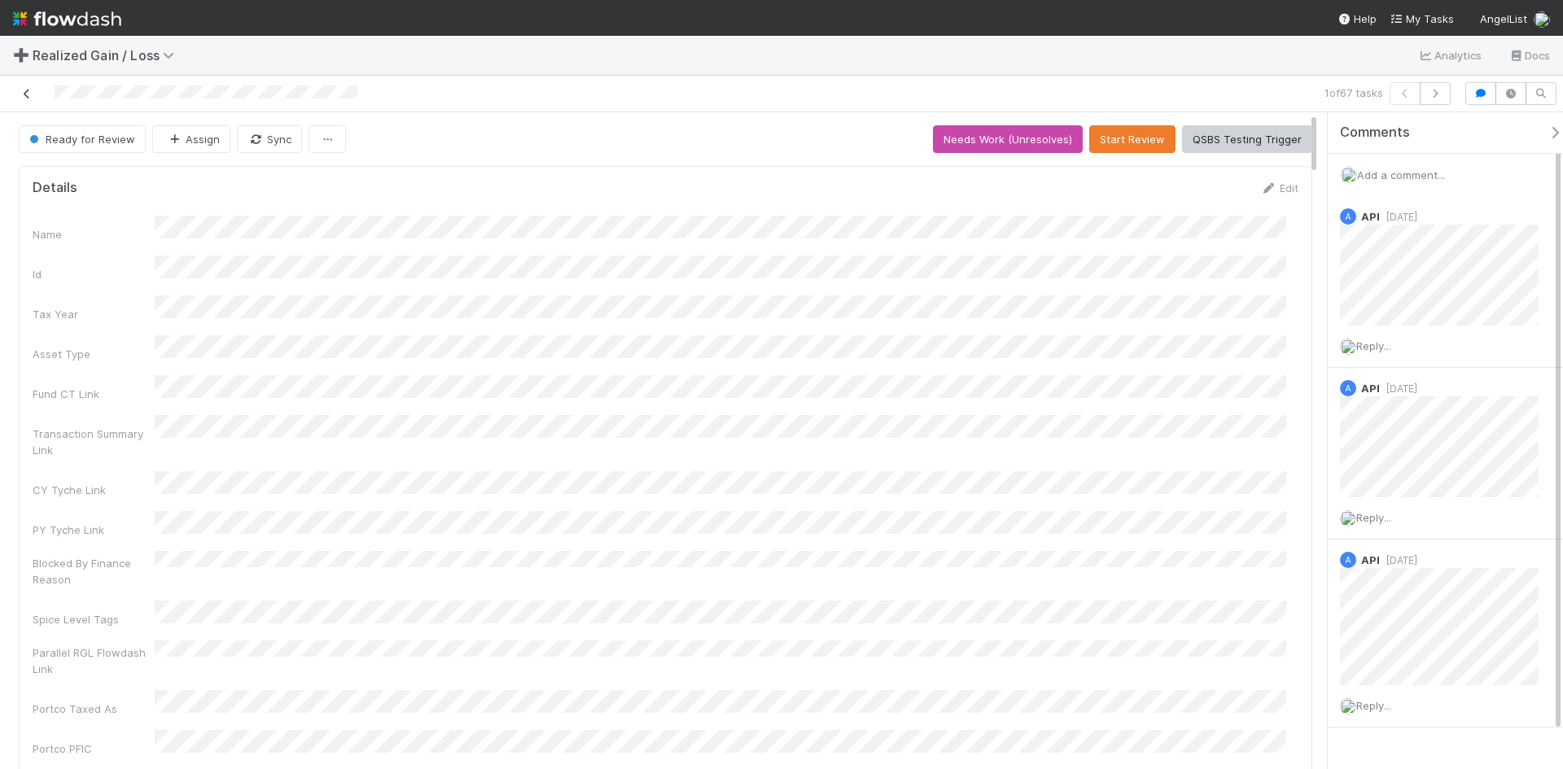
click at [30, 91] on icon at bounding box center [27, 94] width 16 height 11
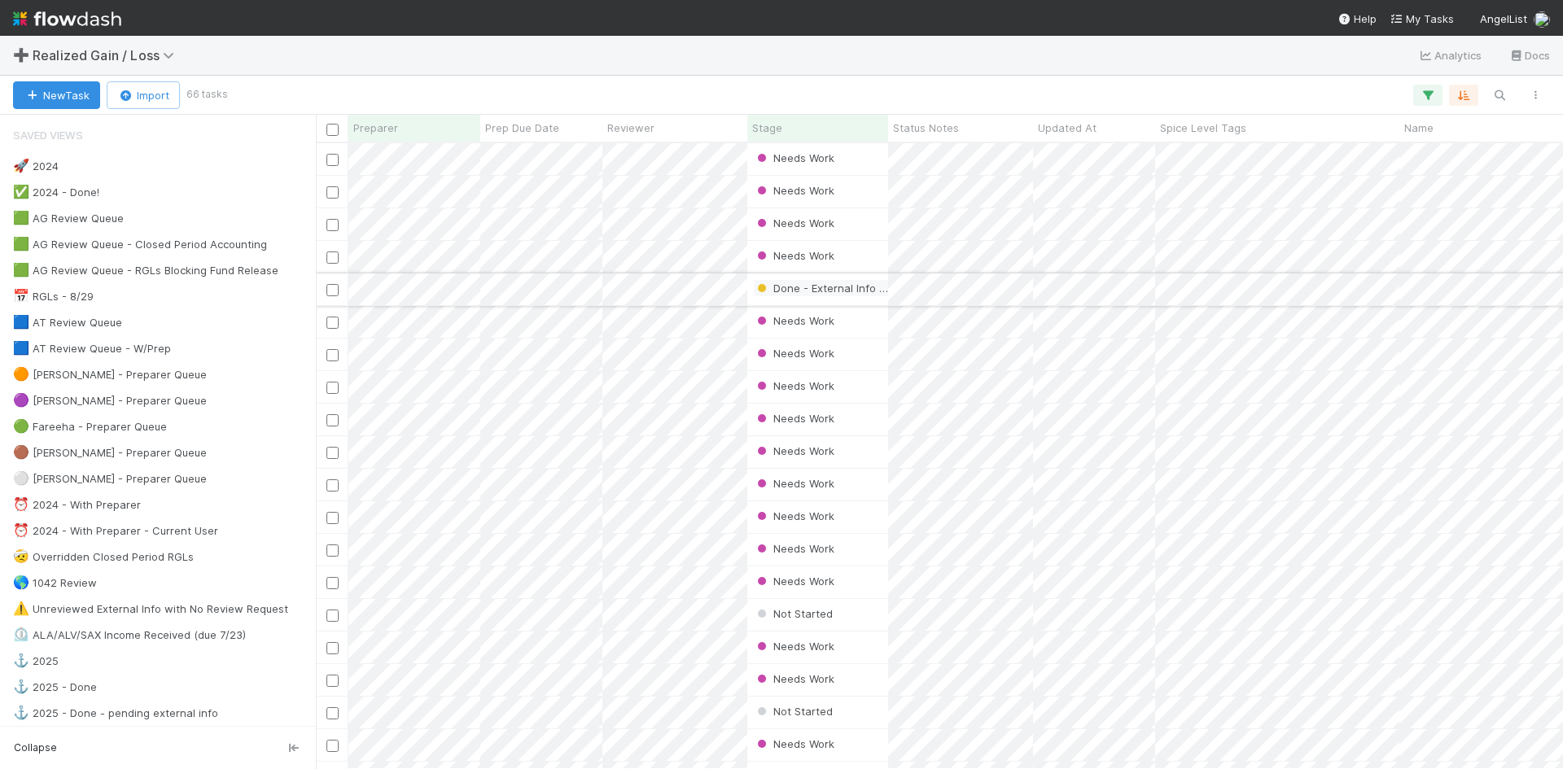
scroll to position [614, 1235]
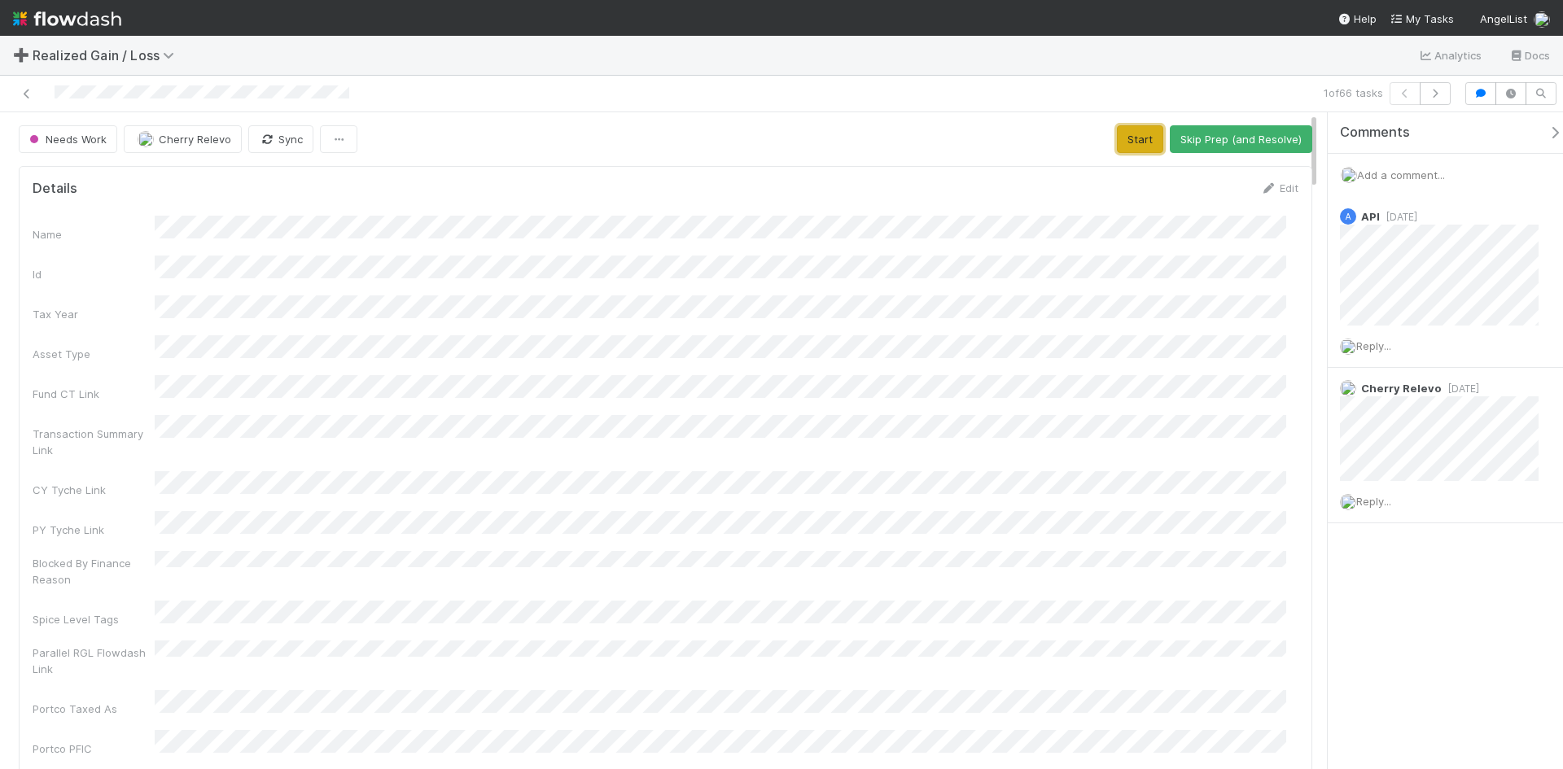
click at [1122, 140] on button "Start" at bounding box center [1140, 139] width 46 height 28
click at [1179, 138] on button "Request Review (and Resolve)" at bounding box center [1224, 139] width 176 height 28
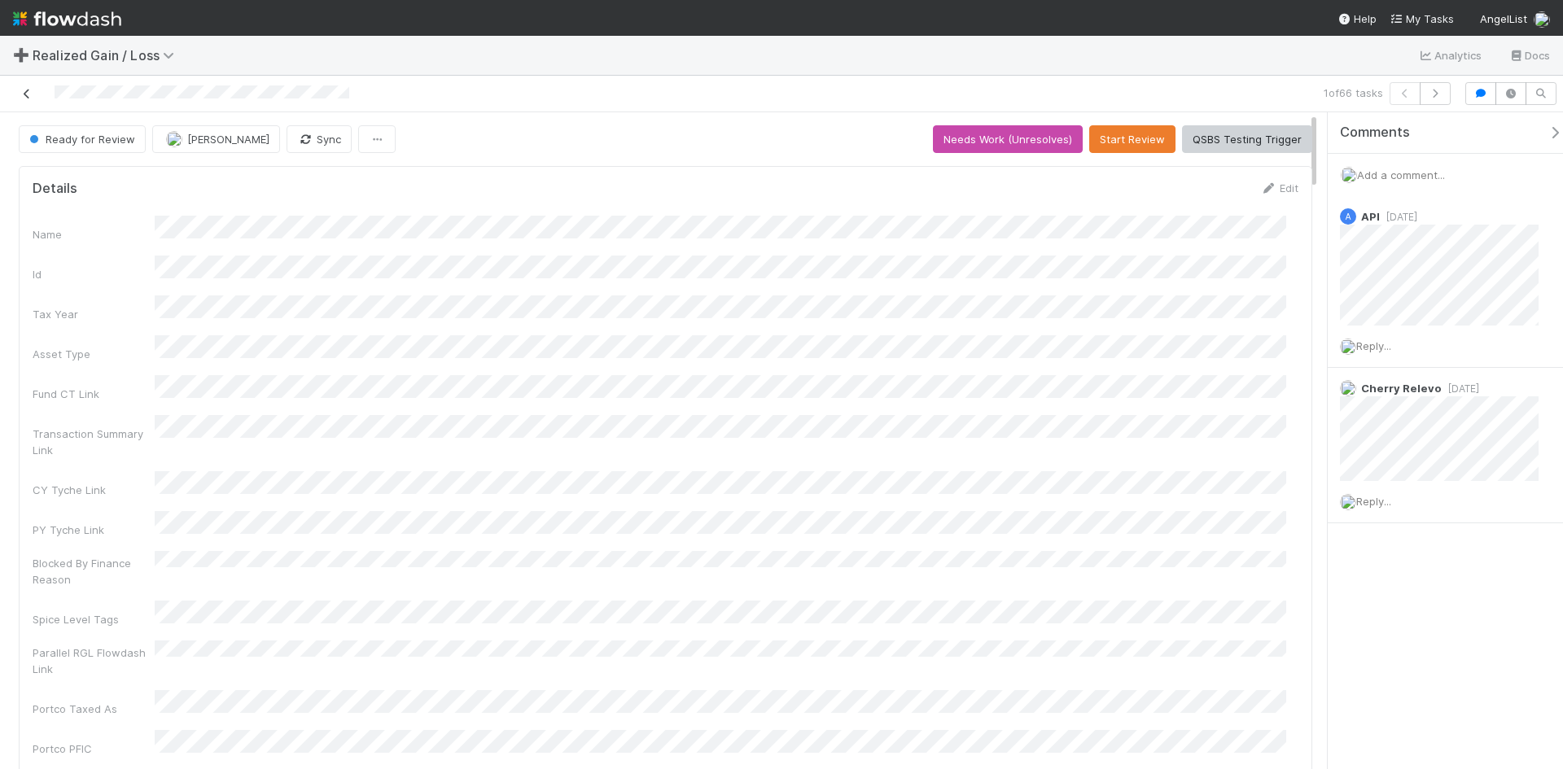
click at [26, 99] on link at bounding box center [27, 93] width 16 height 16
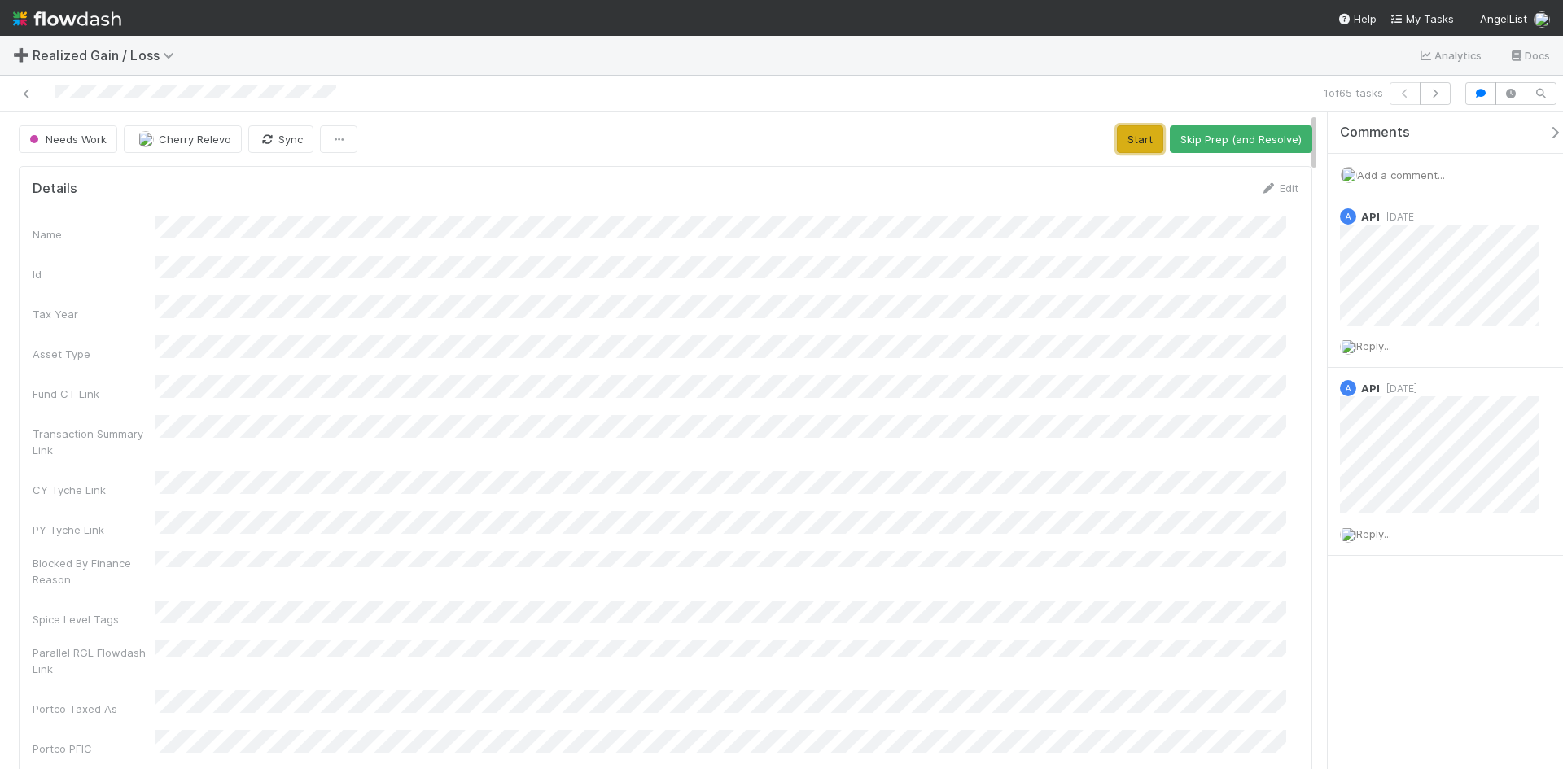
click at [1129, 132] on button "Start" at bounding box center [1140, 139] width 46 height 28
click at [1210, 132] on button "Request Review (and Resolve)" at bounding box center [1224, 139] width 176 height 28
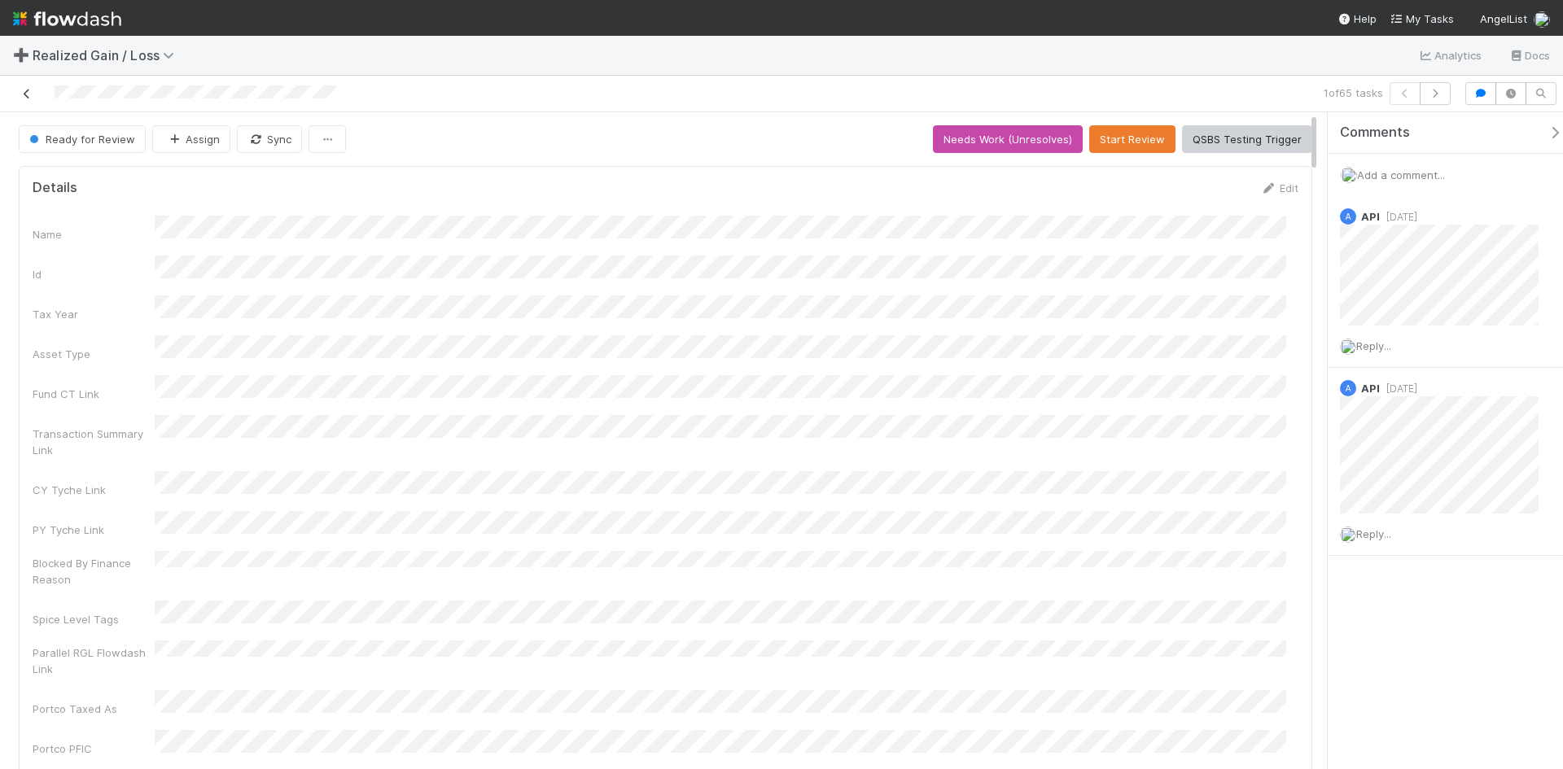
click at [28, 95] on icon at bounding box center [27, 94] width 16 height 11
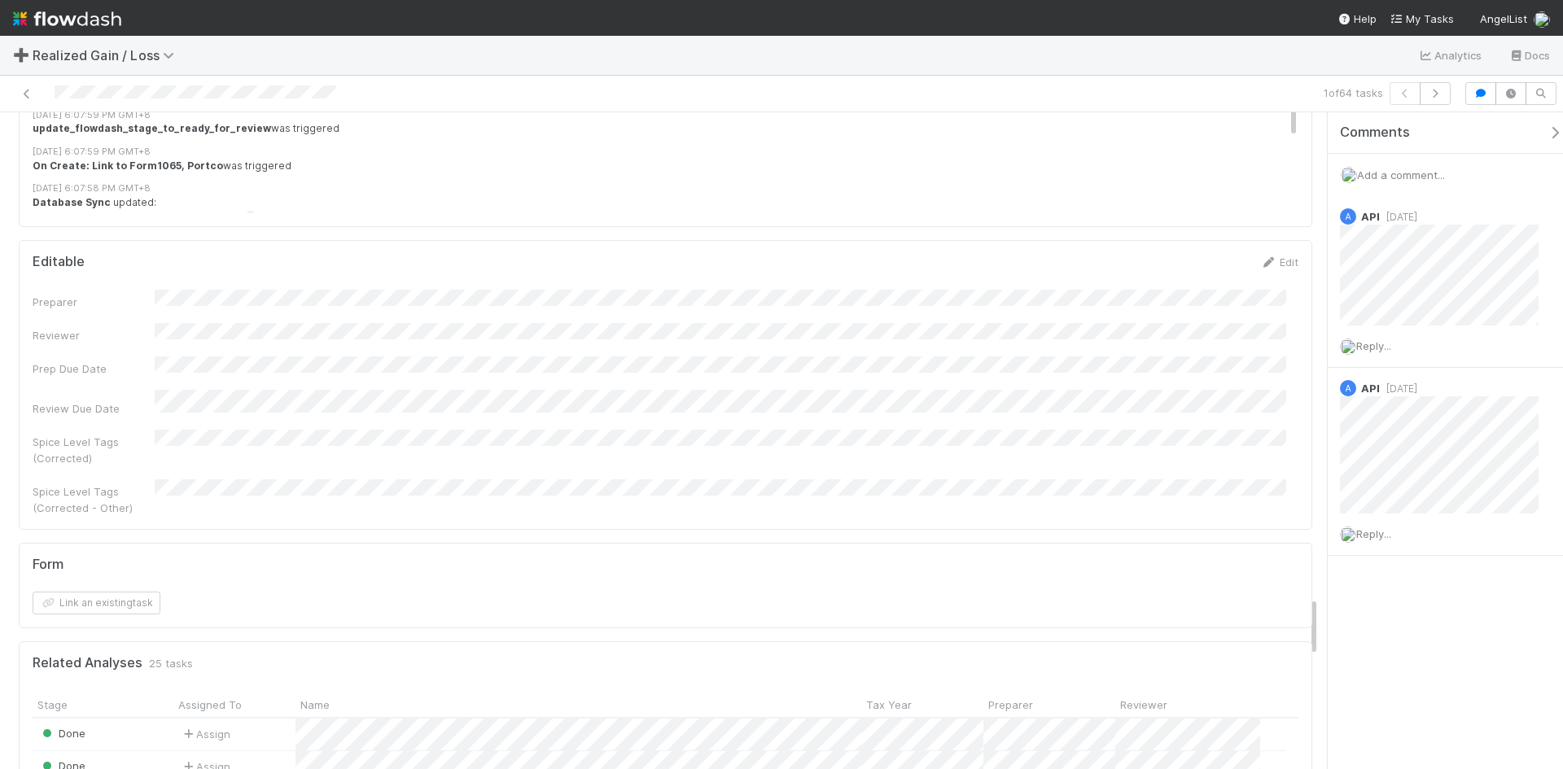
drag, startPoint x: 138, startPoint y: 571, endPoint x: 1432, endPoint y: 676, distance: 1298.3
click at [1432, 676] on div "Comments Add a comment... A API 4 months ago Reply... A API 4 months ago Reply.…" at bounding box center [1444, 440] width 235 height 657
drag, startPoint x: 333, startPoint y: 591, endPoint x: 1288, endPoint y: 680, distance: 959.6
click at [1455, 713] on div "Comments Add a comment... A API 4 months ago Reply... A API 4 months ago Reply.…" at bounding box center [1444, 440] width 235 height 657
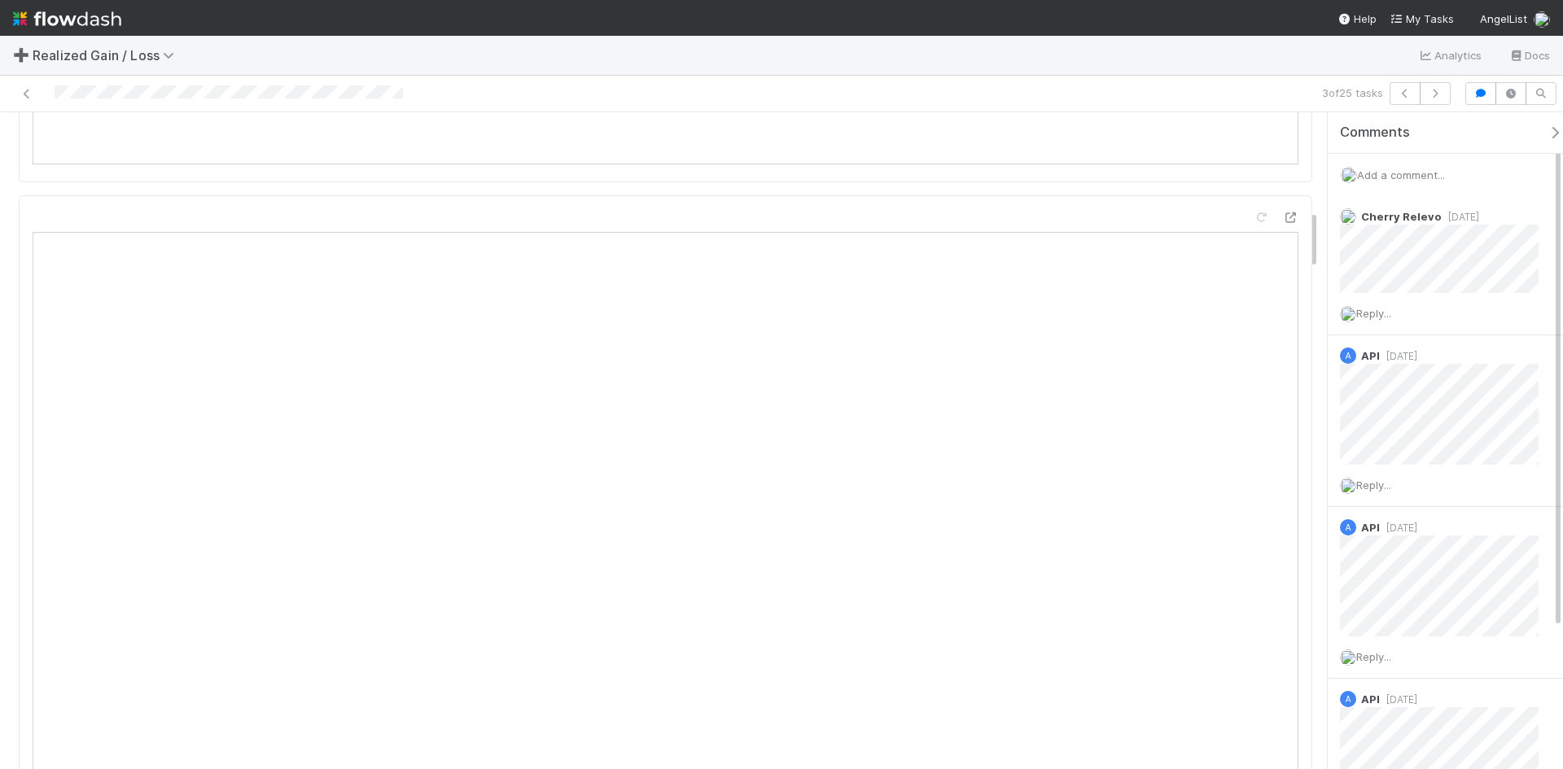
scroll to position [1302, 0]
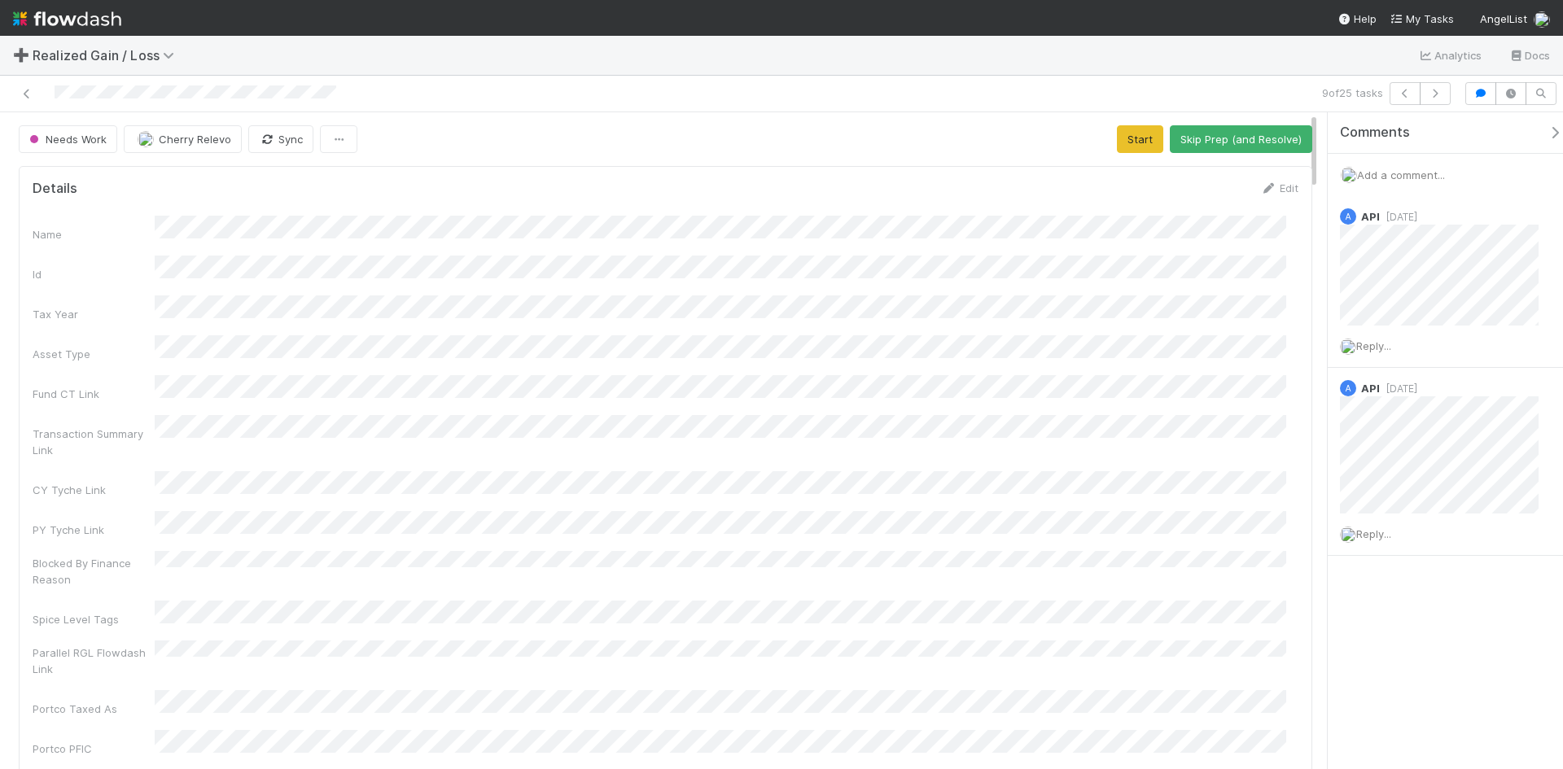
scroll to position [318, 1241]
drag, startPoint x: 426, startPoint y: 100, endPoint x: 46, endPoint y: 64, distance: 381.0
click at [422, 99] on div at bounding box center [371, 93] width 728 height 23
click at [28, 101] on link at bounding box center [27, 93] width 16 height 16
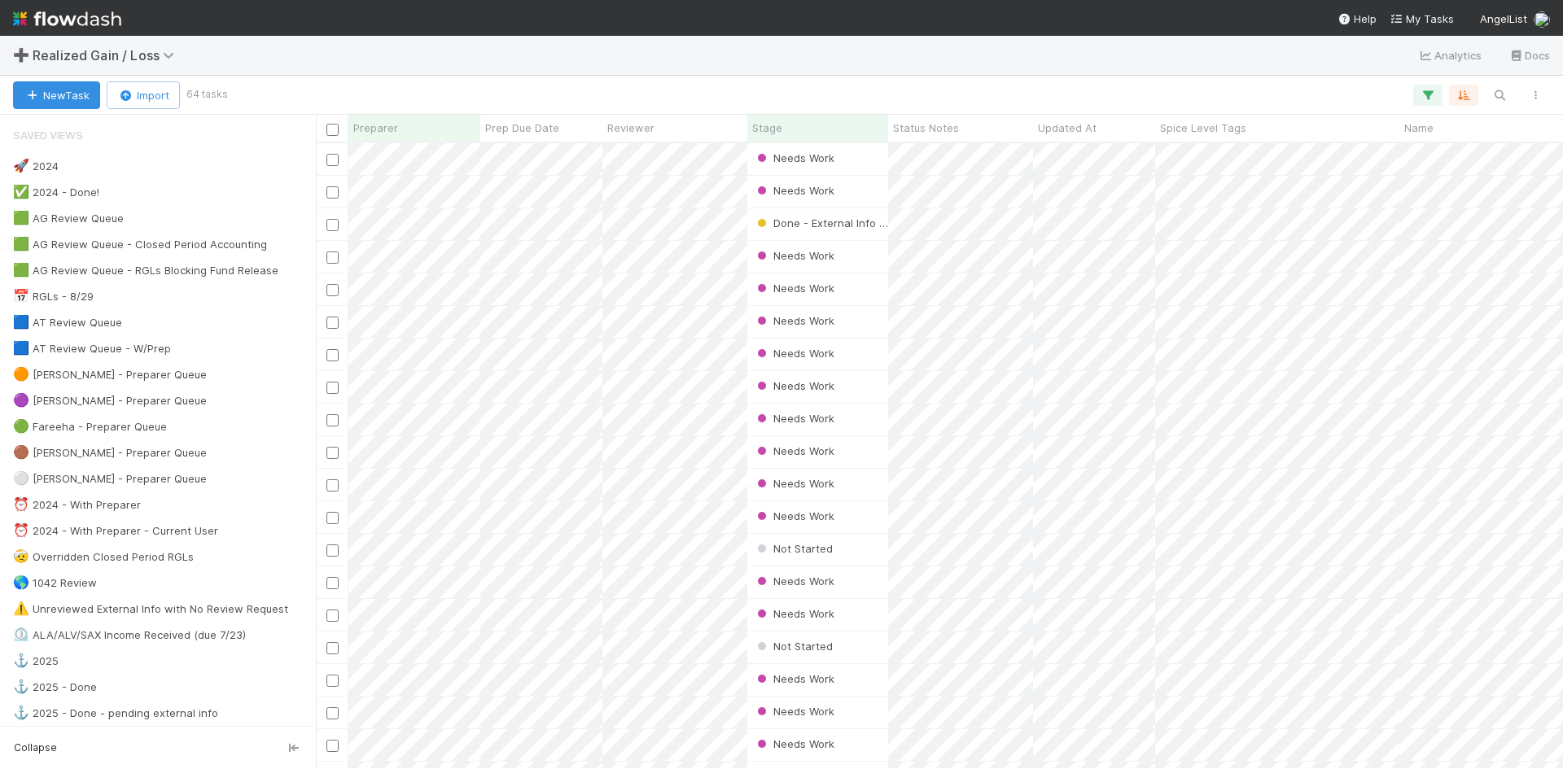
scroll to position [614, 1235]
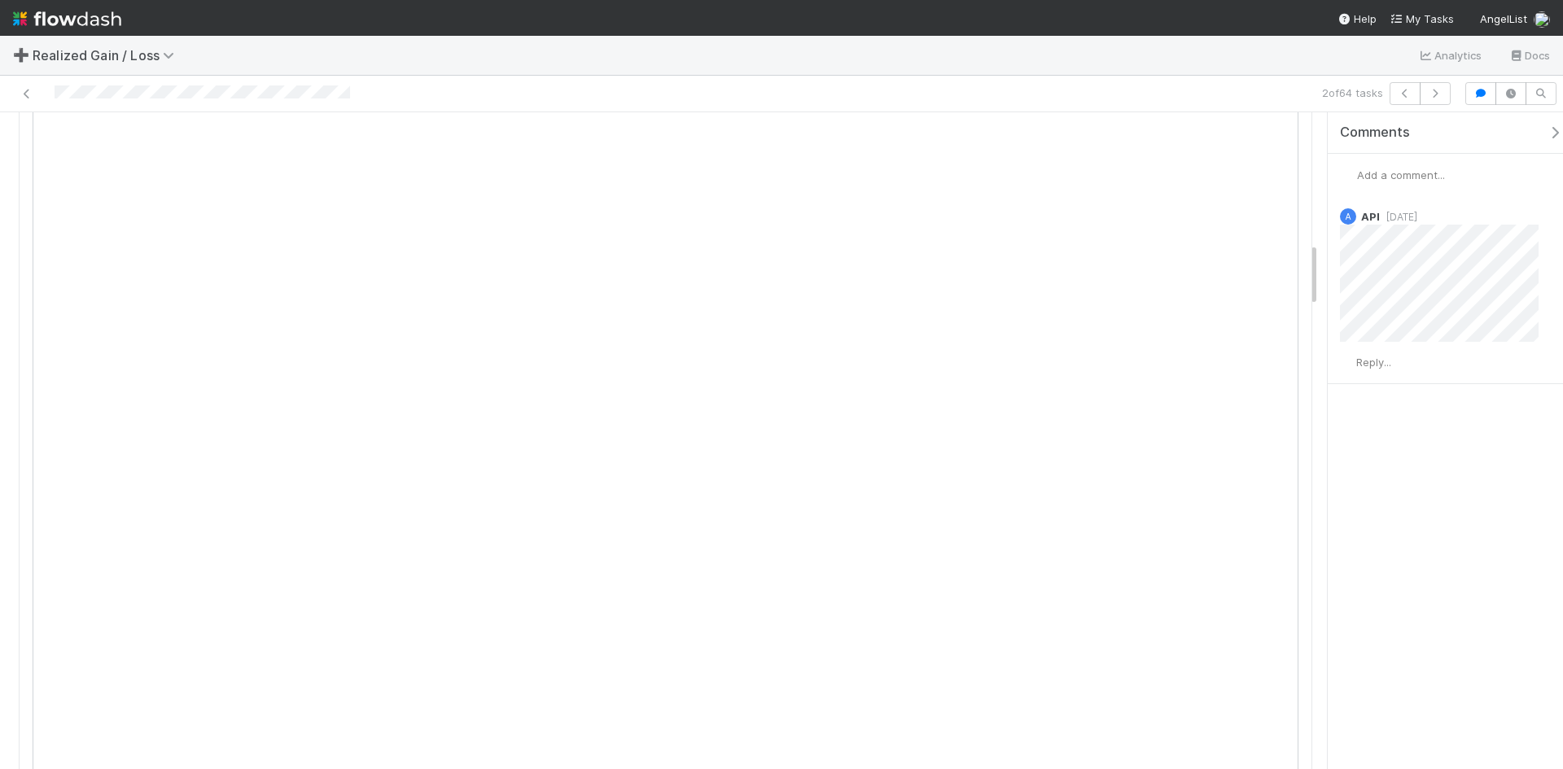
scroll to position [1302, 0]
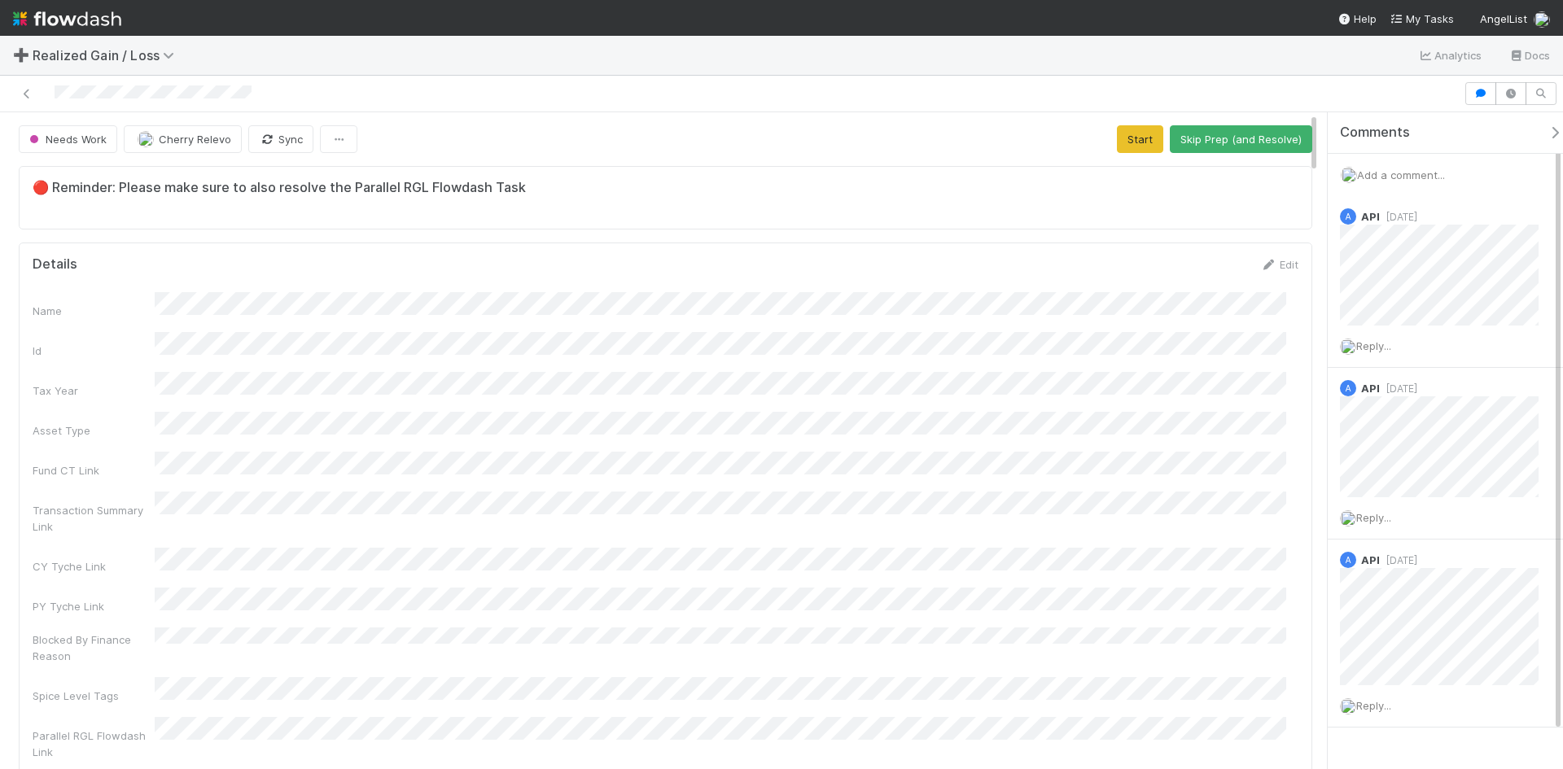
click at [52, 96] on div at bounding box center [732, 93] width 1450 height 23
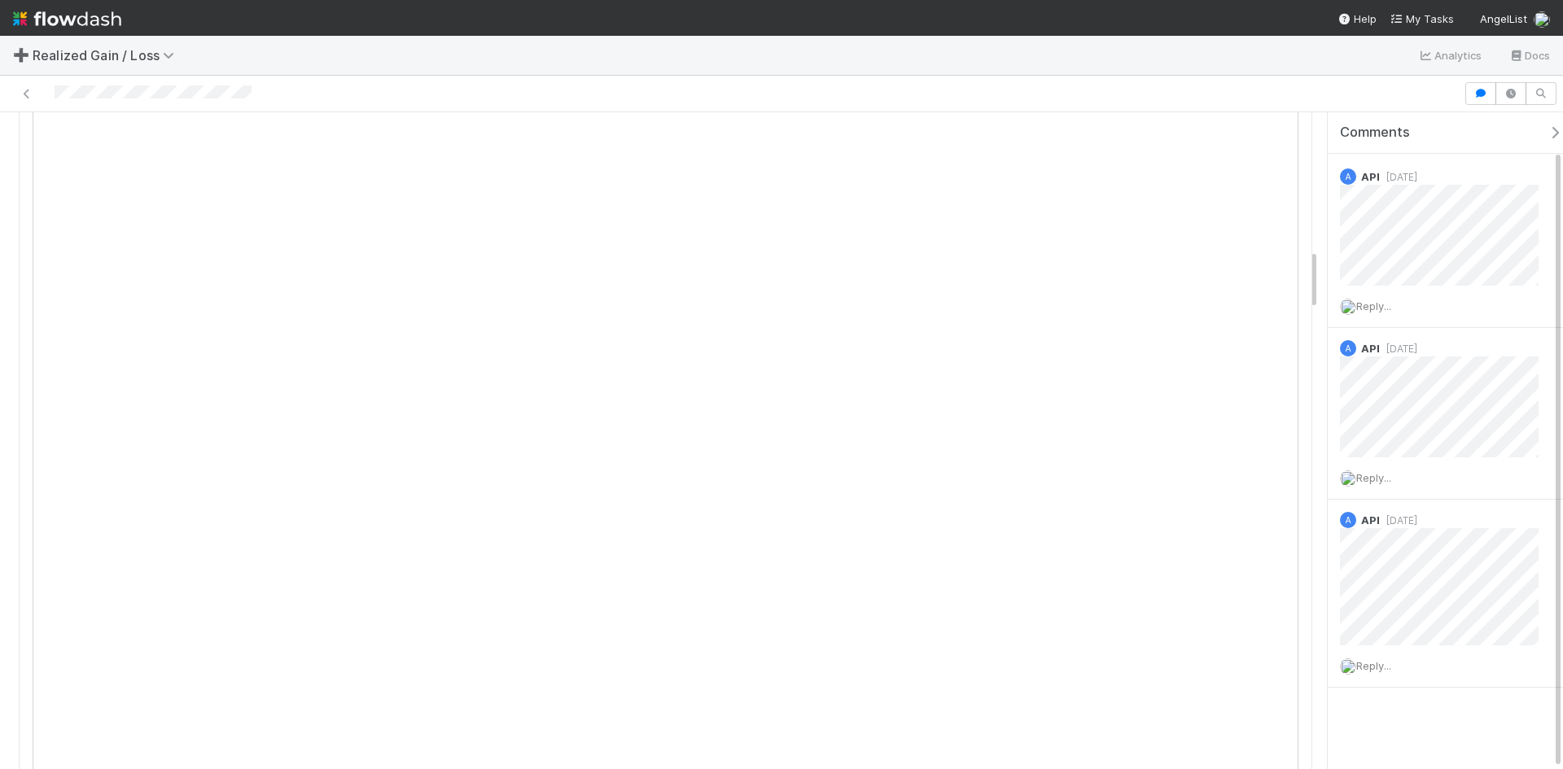
scroll to position [1465, 0]
click at [645, 92] on div at bounding box center [732, 93] width 1450 height 23
click at [1362, 728] on div "Comments Add a comment... A API 1 week ago Reply... A API 2 weeks ago Reply... …" at bounding box center [1450, 420] width 247 height 697
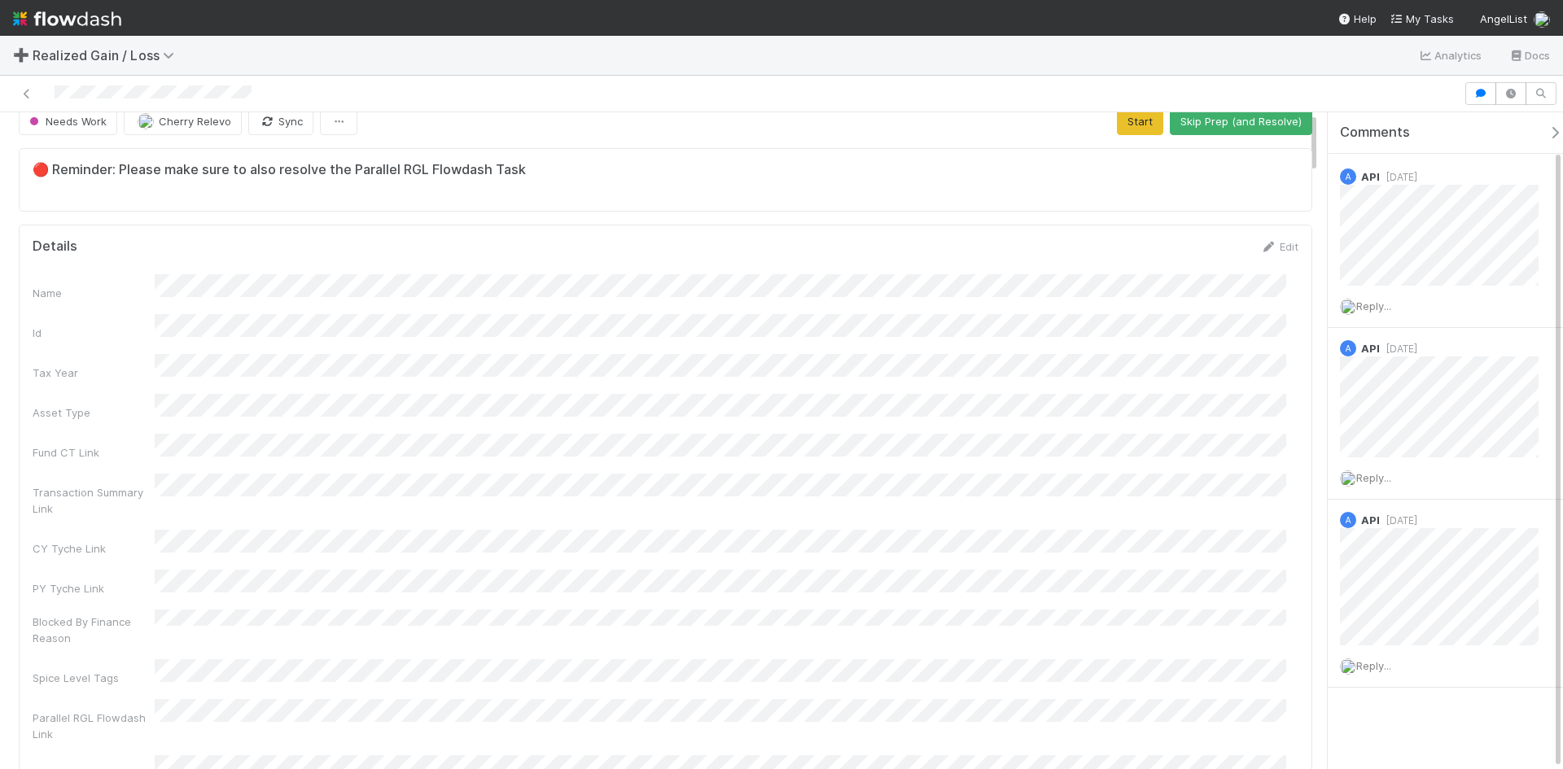
scroll to position [0, 0]
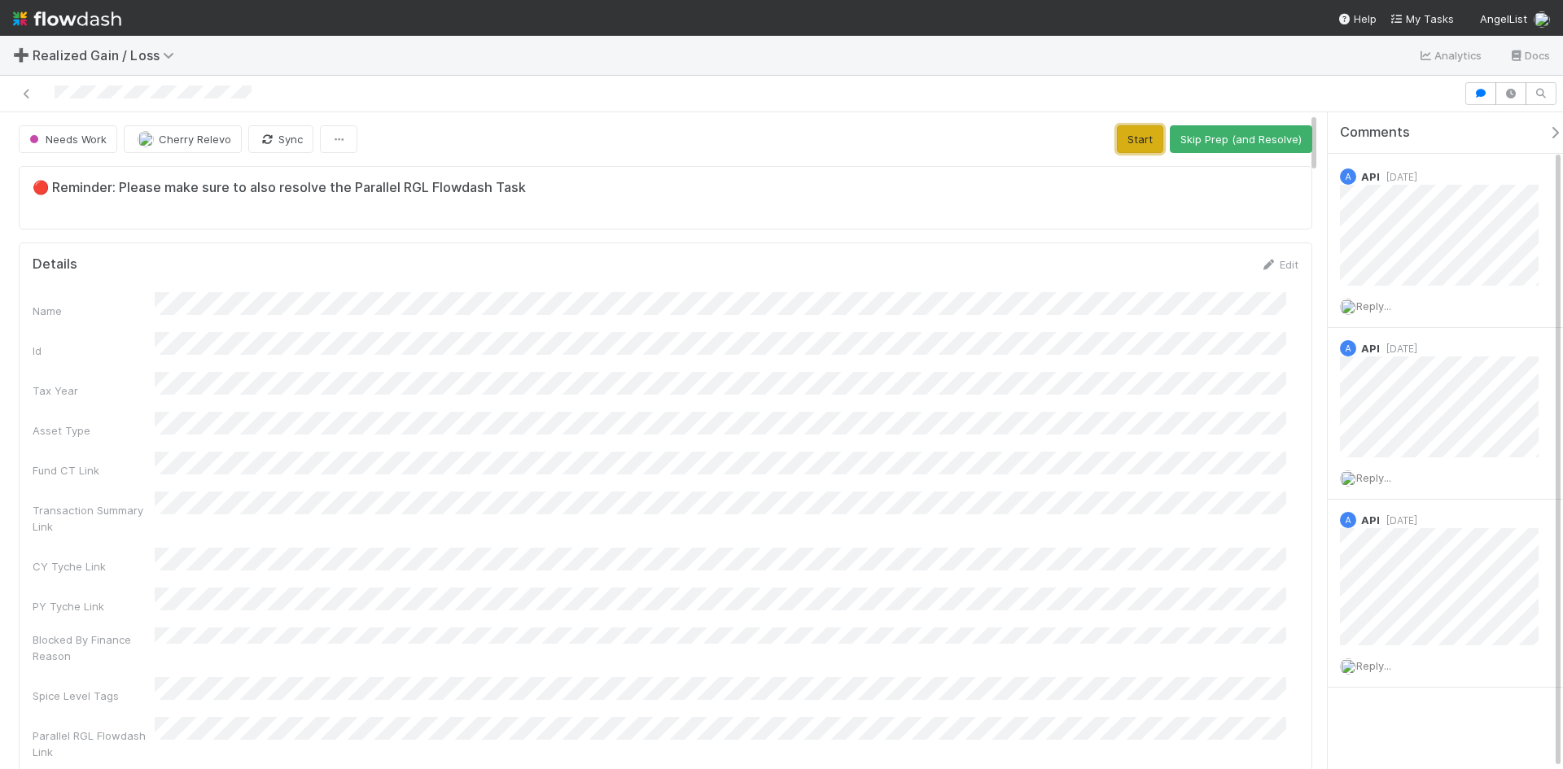
click at [1135, 141] on button "Start" at bounding box center [1140, 139] width 46 height 28
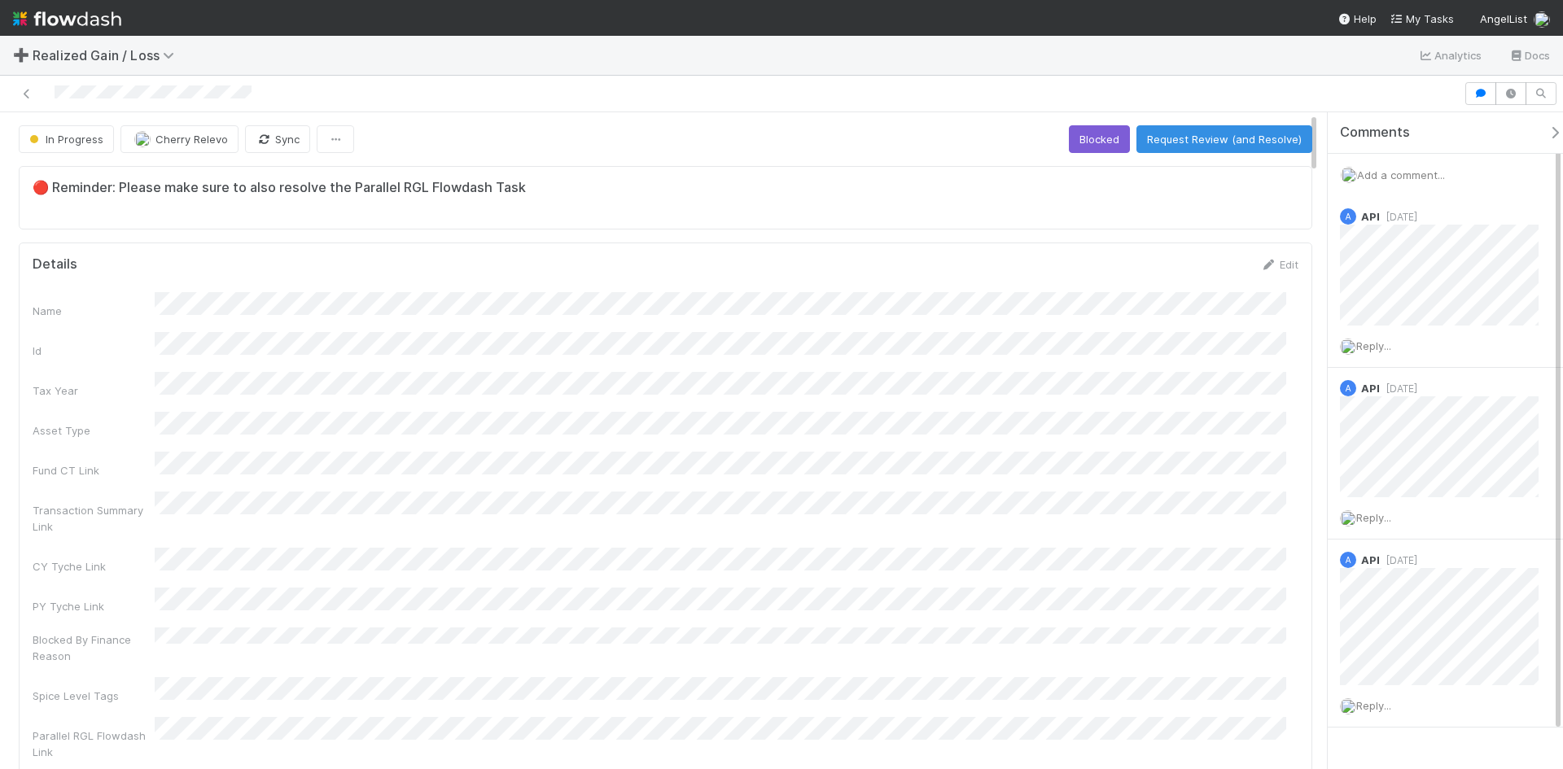
click at [1435, 168] on span "Add a comment..." at bounding box center [1401, 174] width 88 height 13
click at [1416, 475] on button "Add Comment" at bounding box center [1401, 478] width 94 height 28
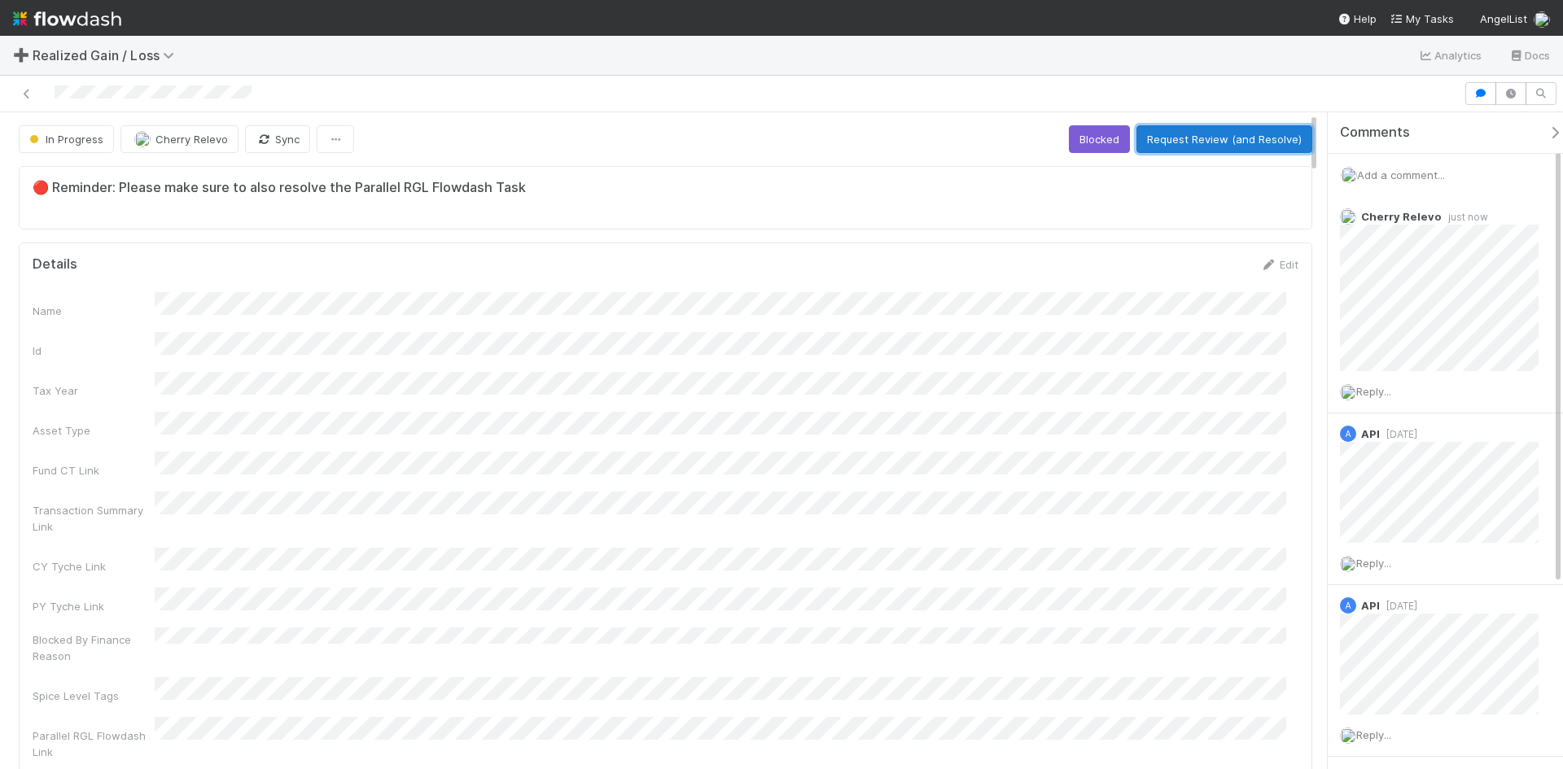
click at [1173, 140] on button "Request Review (and Resolve)" at bounding box center [1224, 139] width 176 height 28
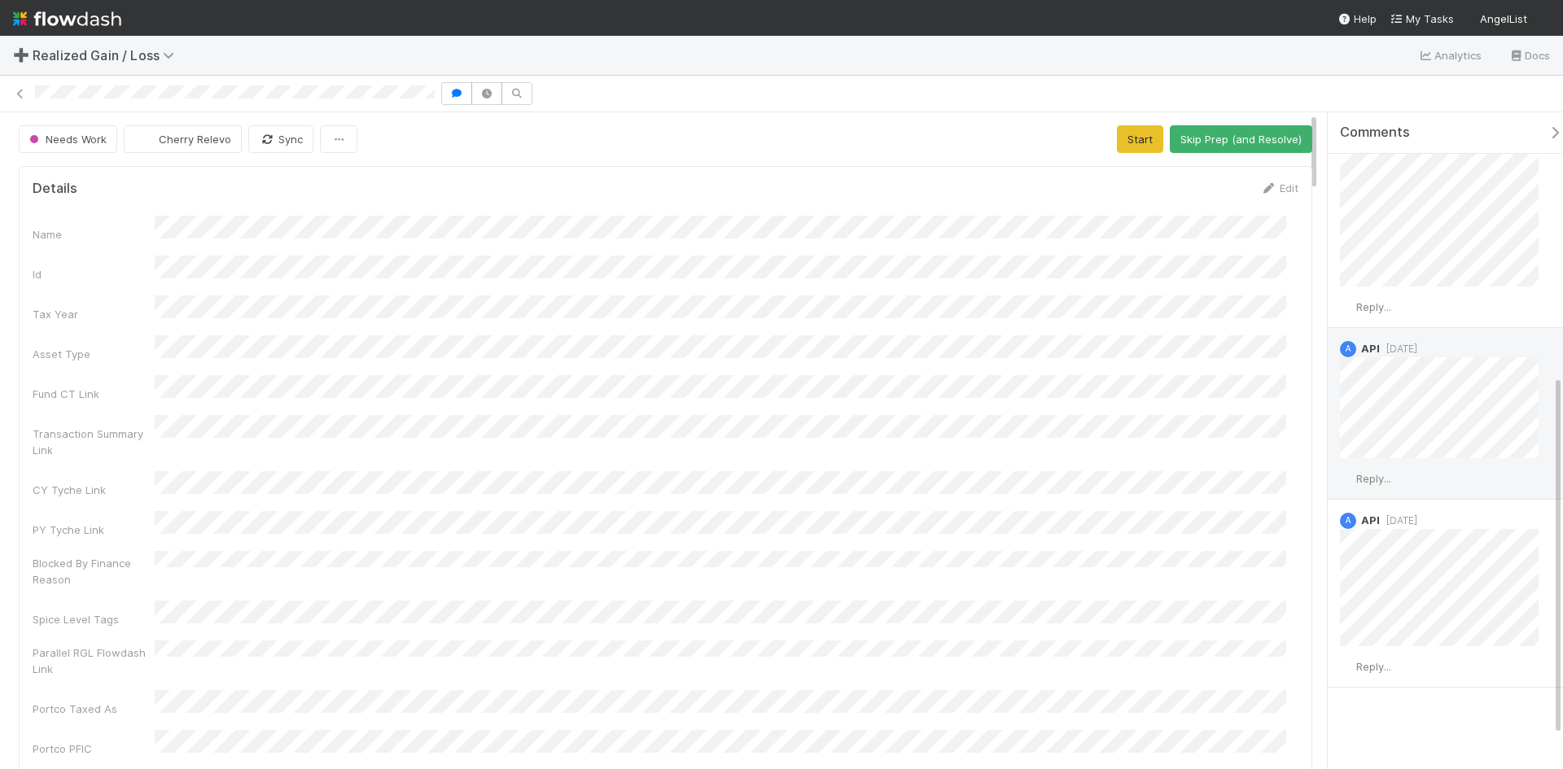
scroll to position [377, 0]
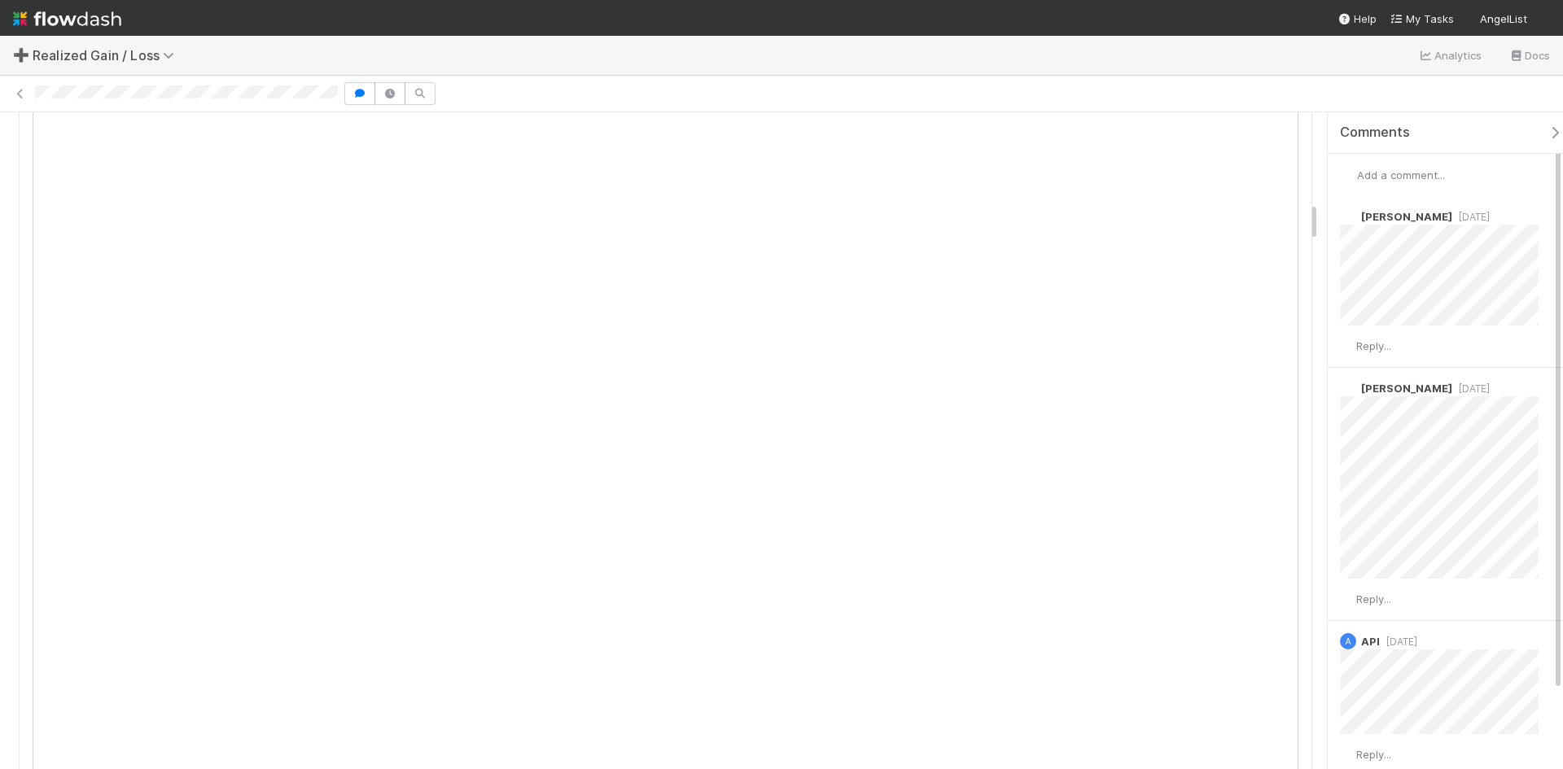
scroll to position [1465, 0]
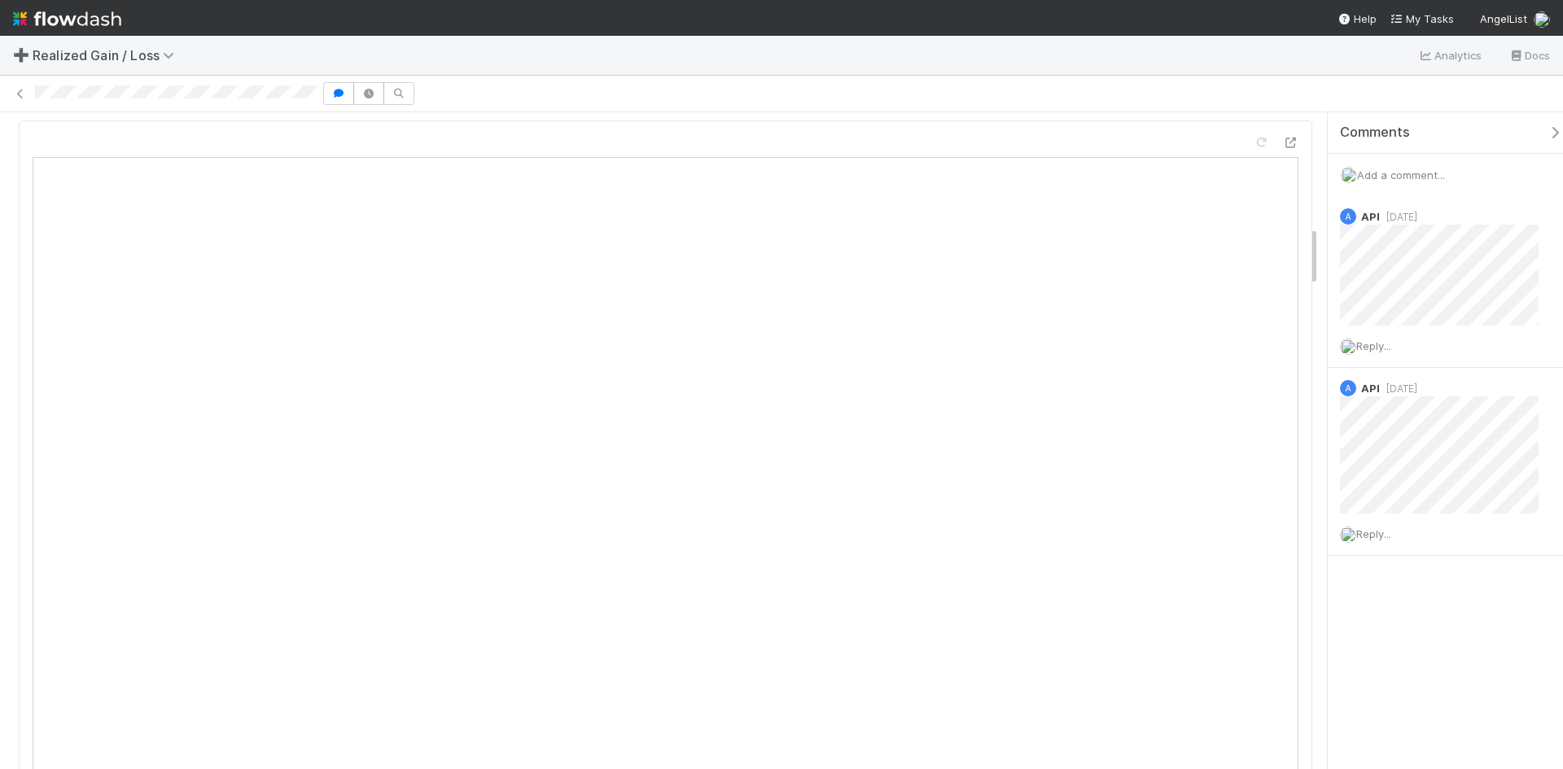
scroll to position [1384, 0]
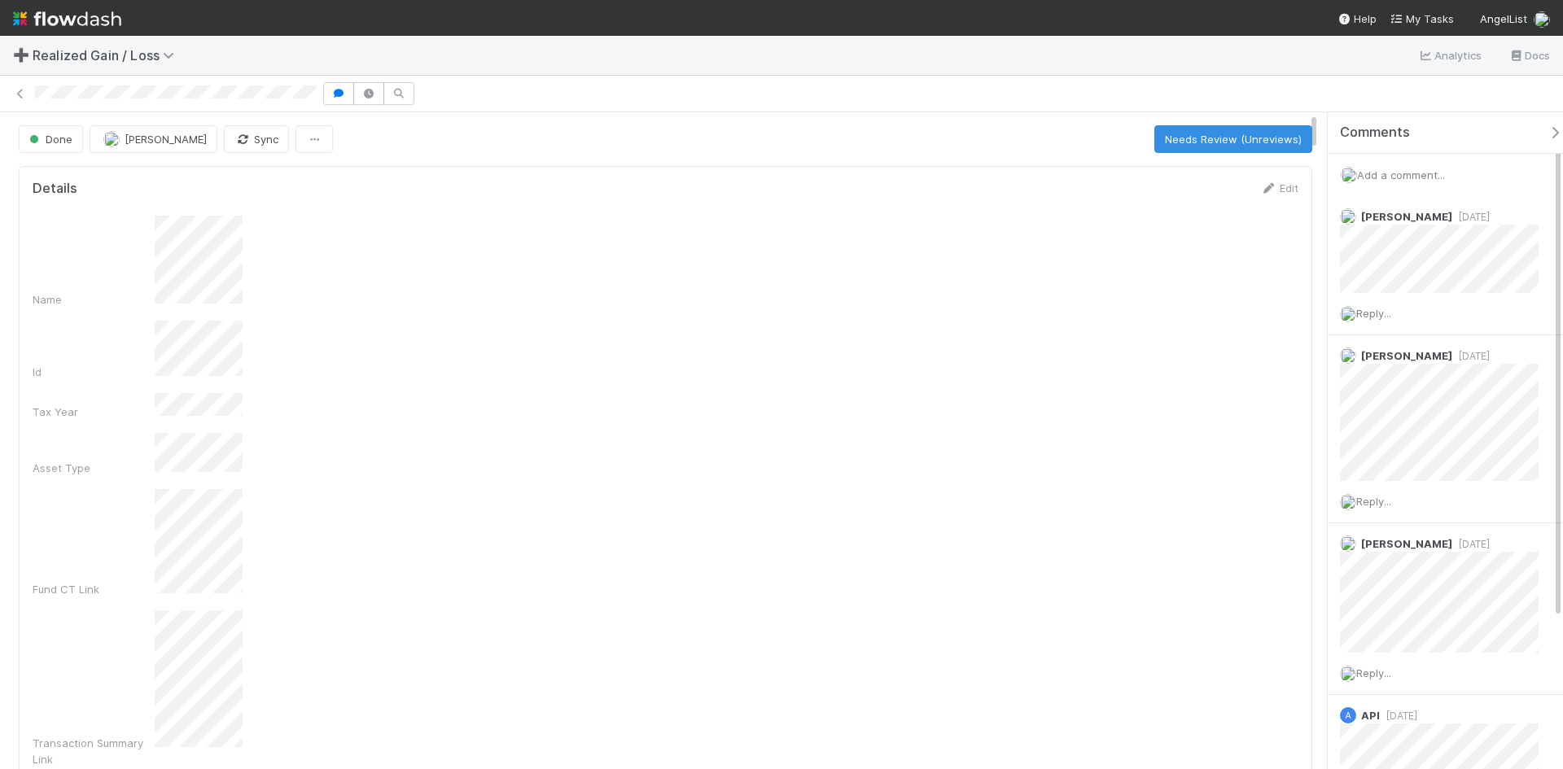
scroll to position [13, 13]
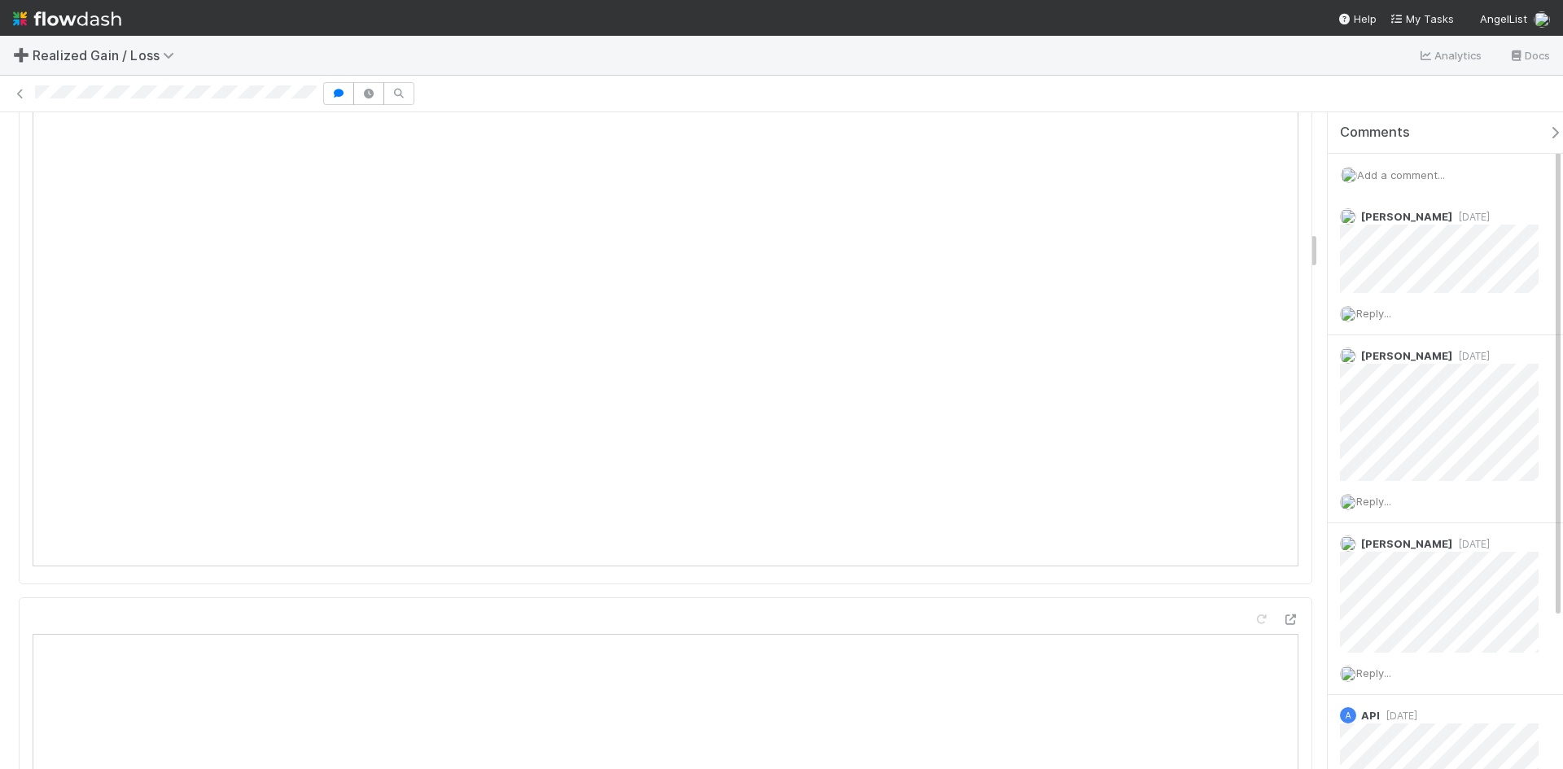
scroll to position [2035, 0]
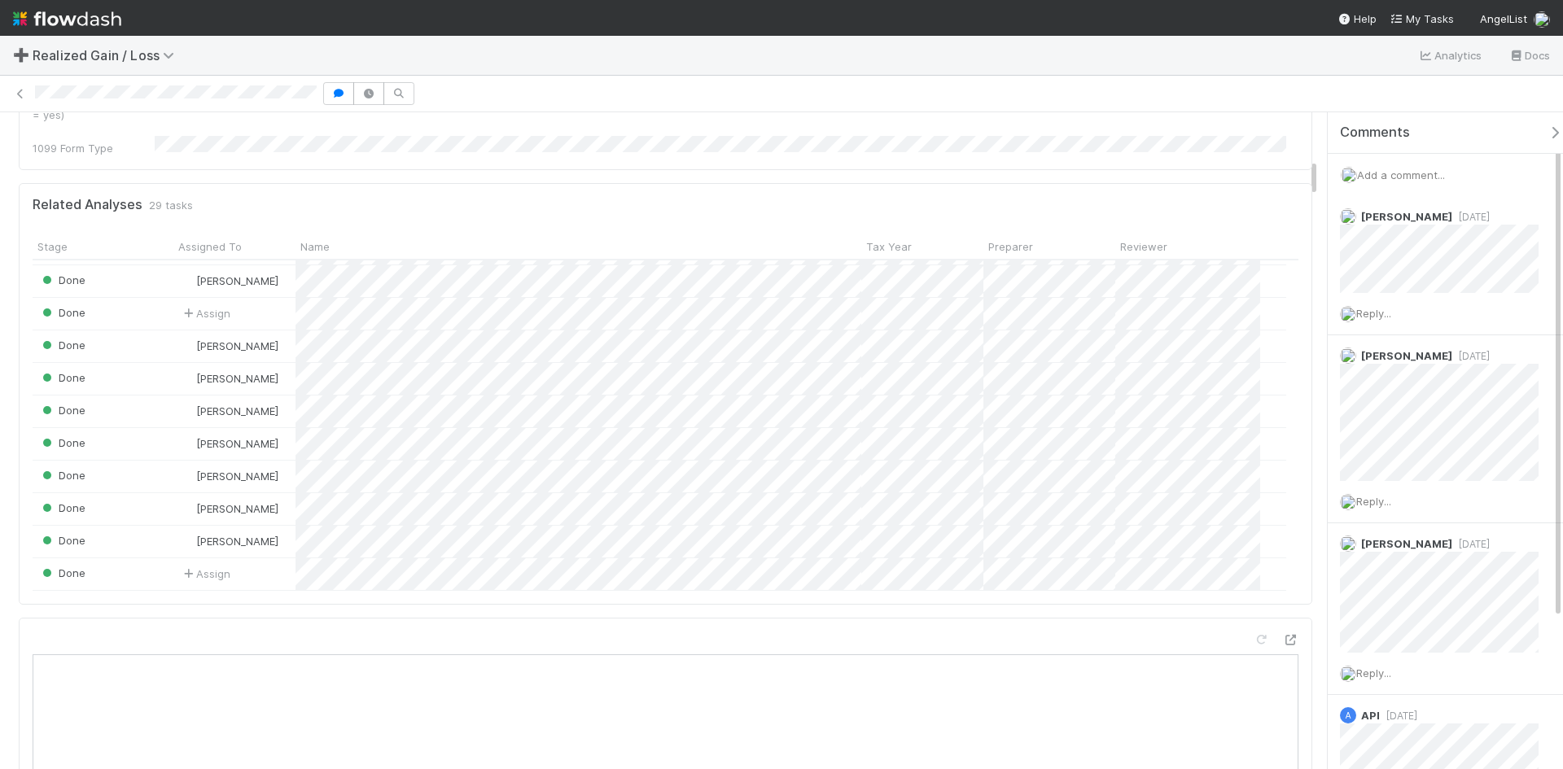
scroll to position [814, 0]
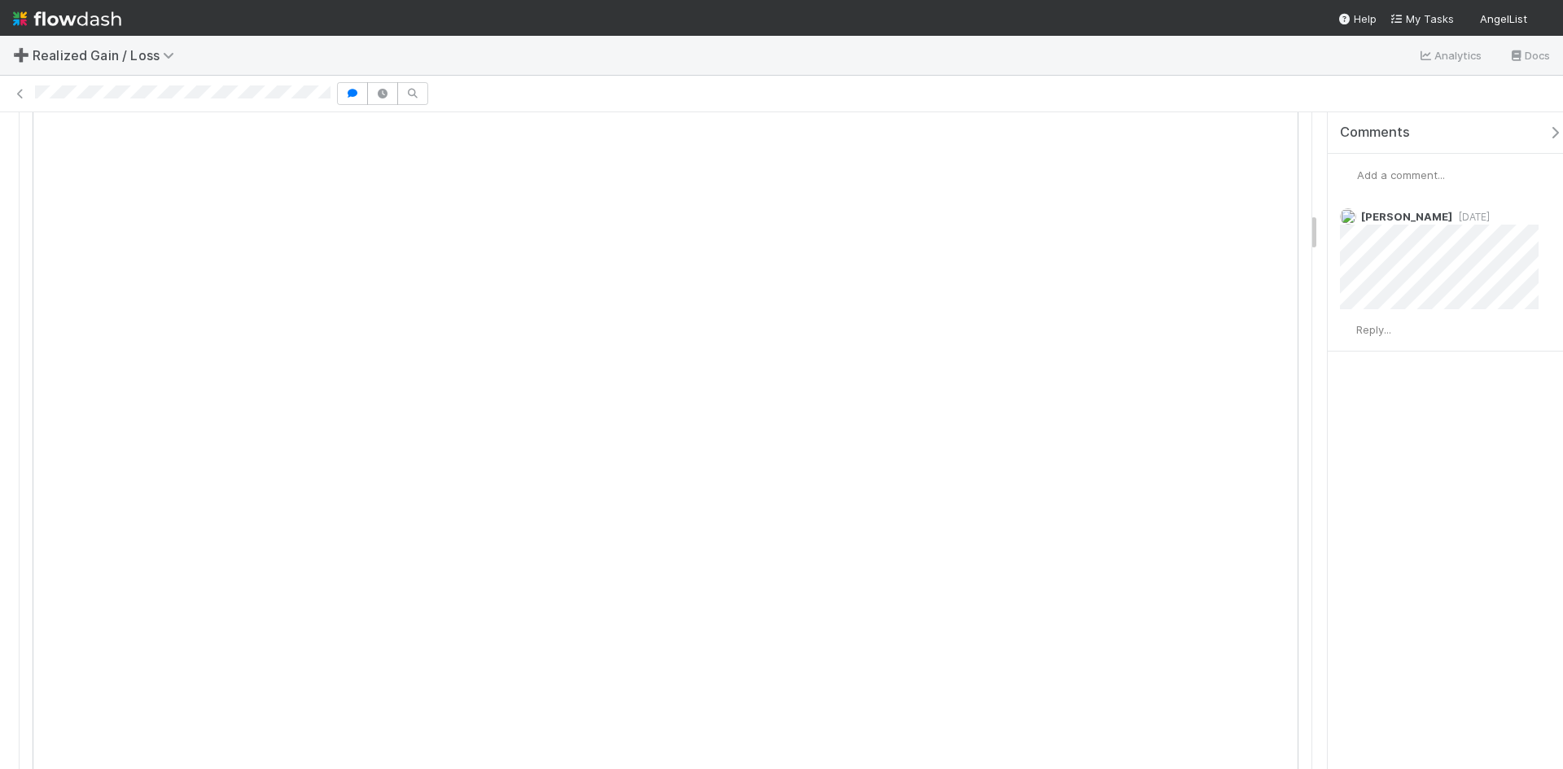
scroll to position [1628, 0]
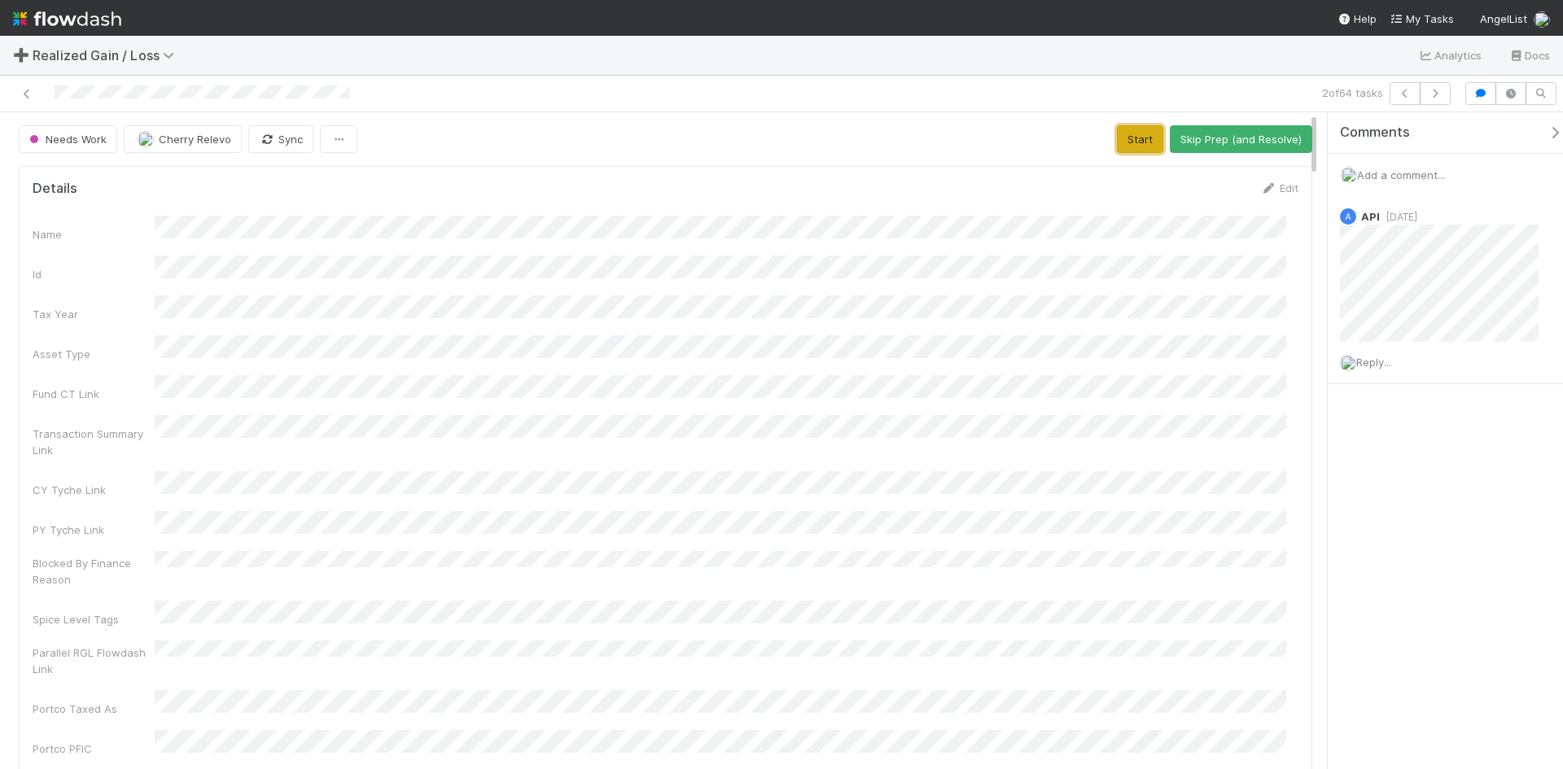
click at [1127, 137] on button "Start" at bounding box center [1140, 139] width 46 height 28
click at [1215, 132] on button "Request Review (and Resolve)" at bounding box center [1224, 139] width 176 height 28
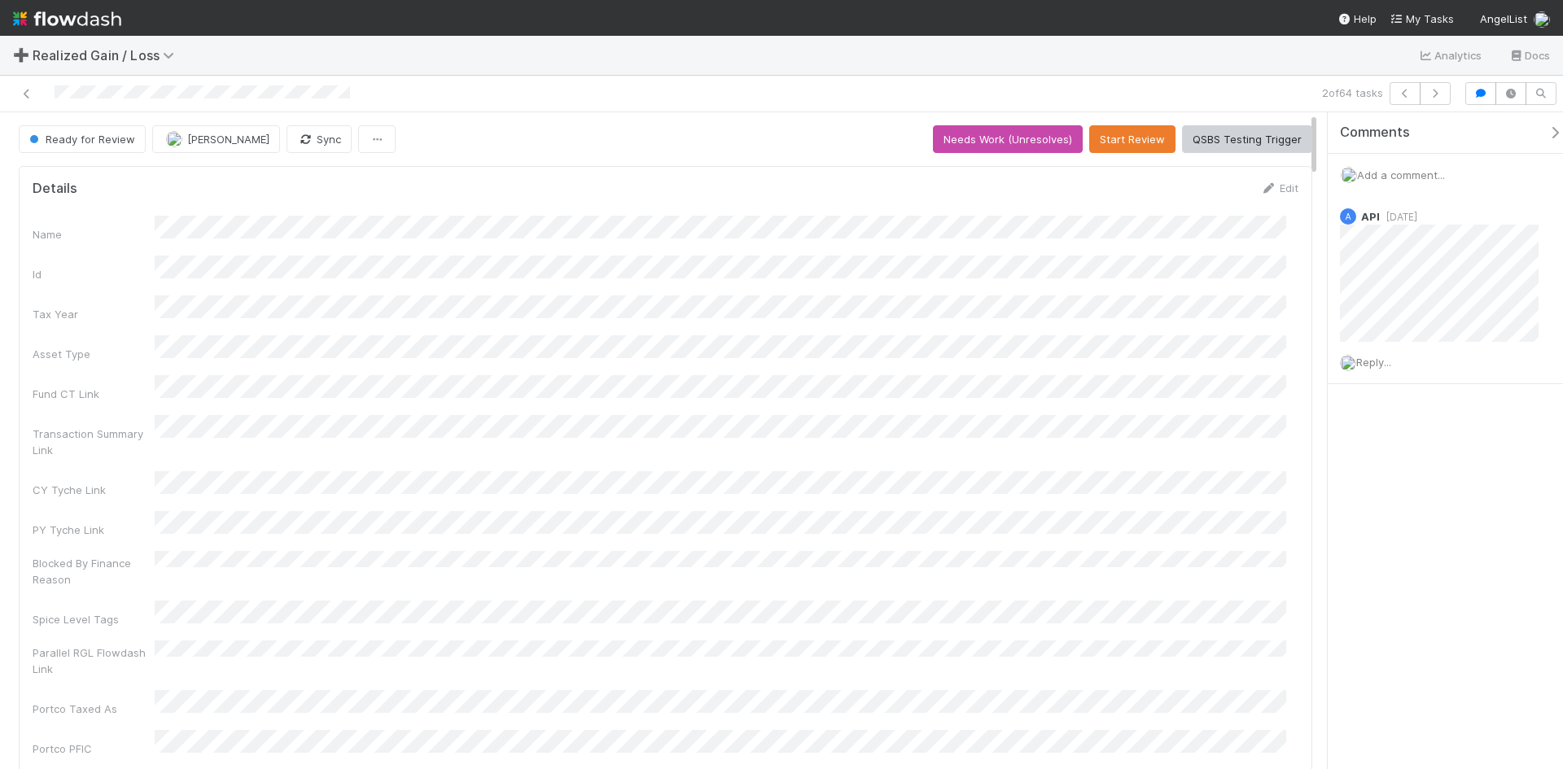
click at [18, 87] on div at bounding box center [371, 93] width 728 height 23
click at [29, 94] on icon at bounding box center [27, 94] width 16 height 11
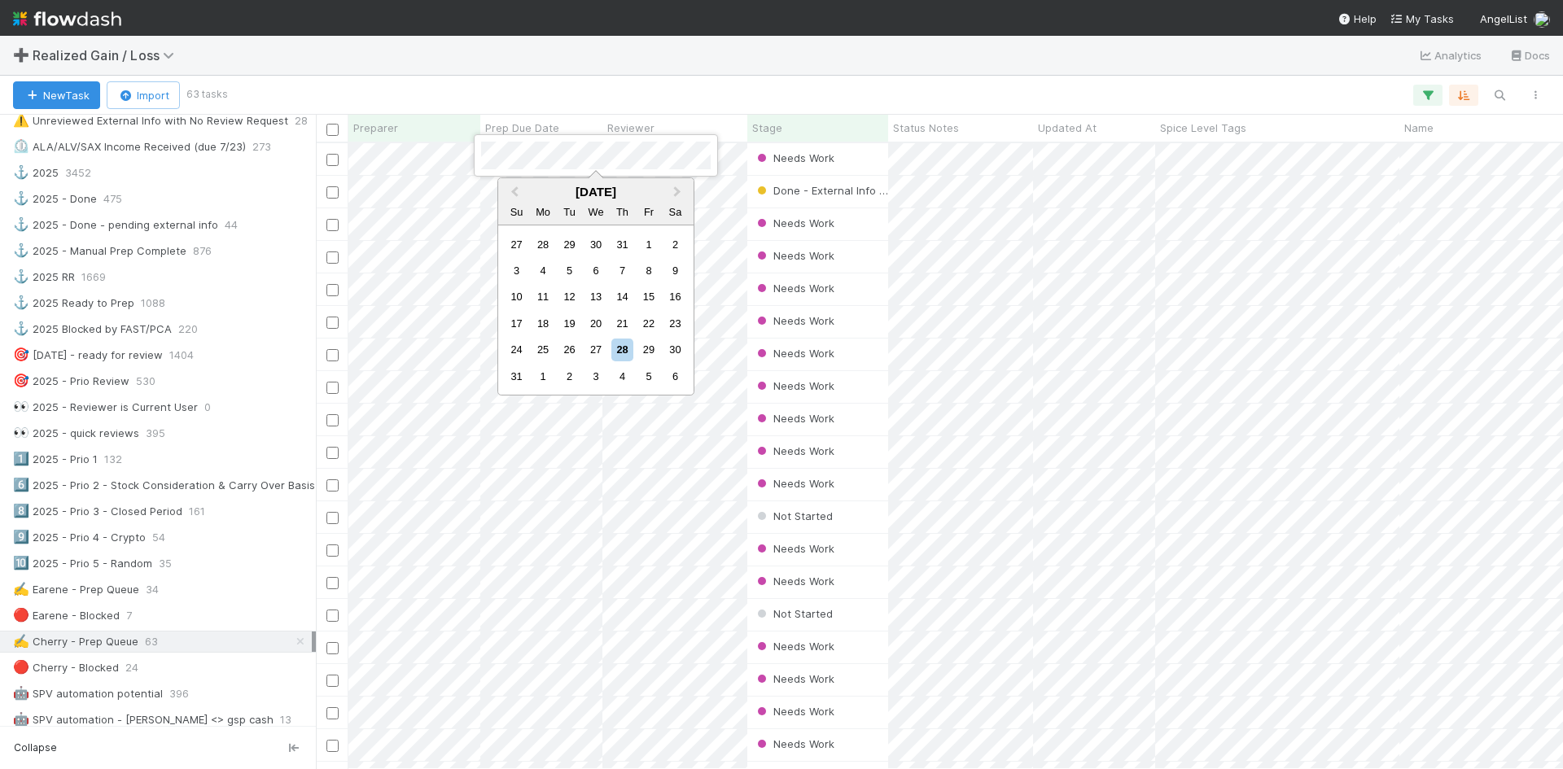
click at [540, 85] on div at bounding box center [781, 384] width 1563 height 769
click at [133, 588] on div "✍️ Earene - Prep Queue" at bounding box center [76, 589] width 126 height 20
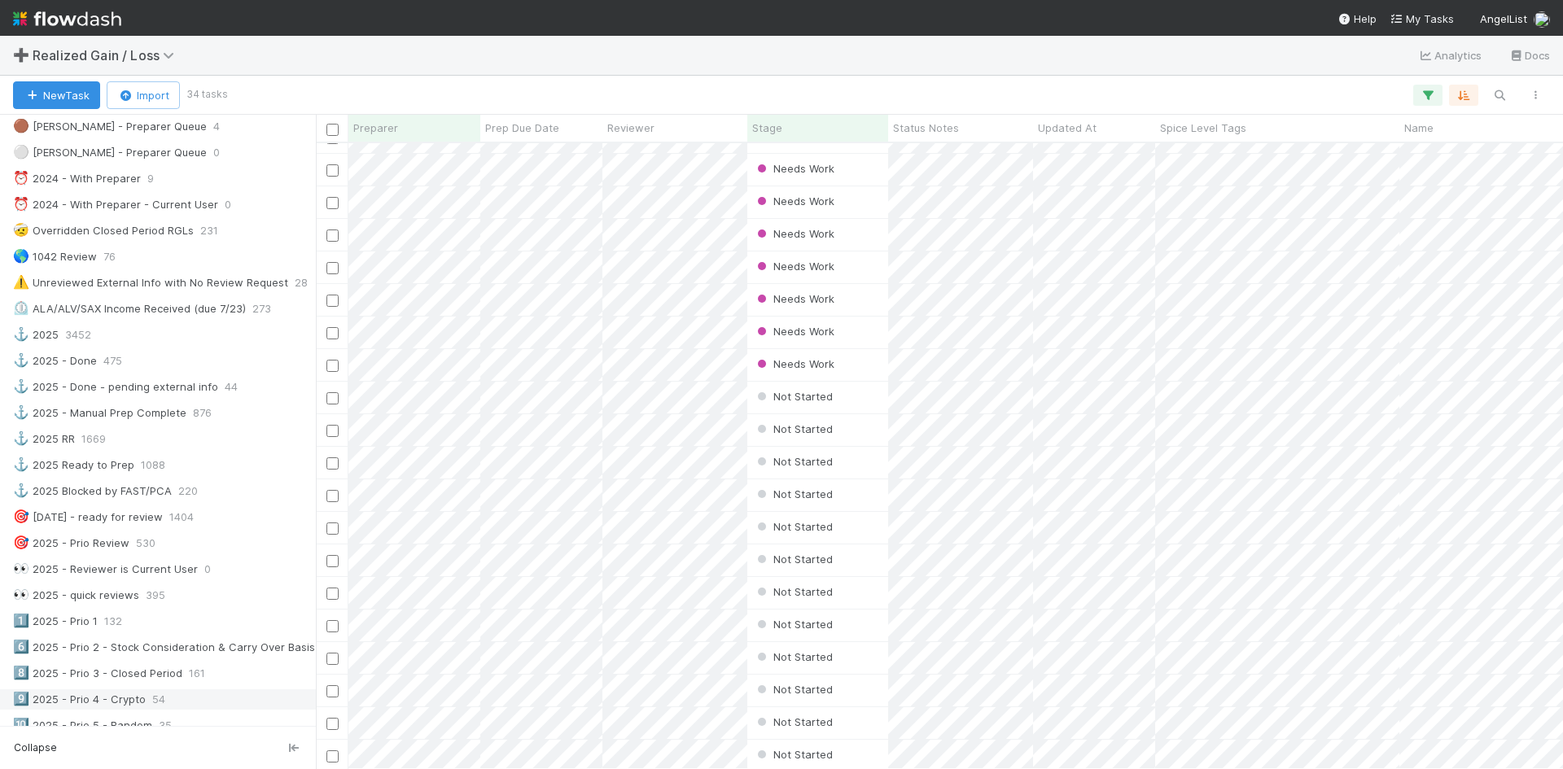
scroll to position [733, 0]
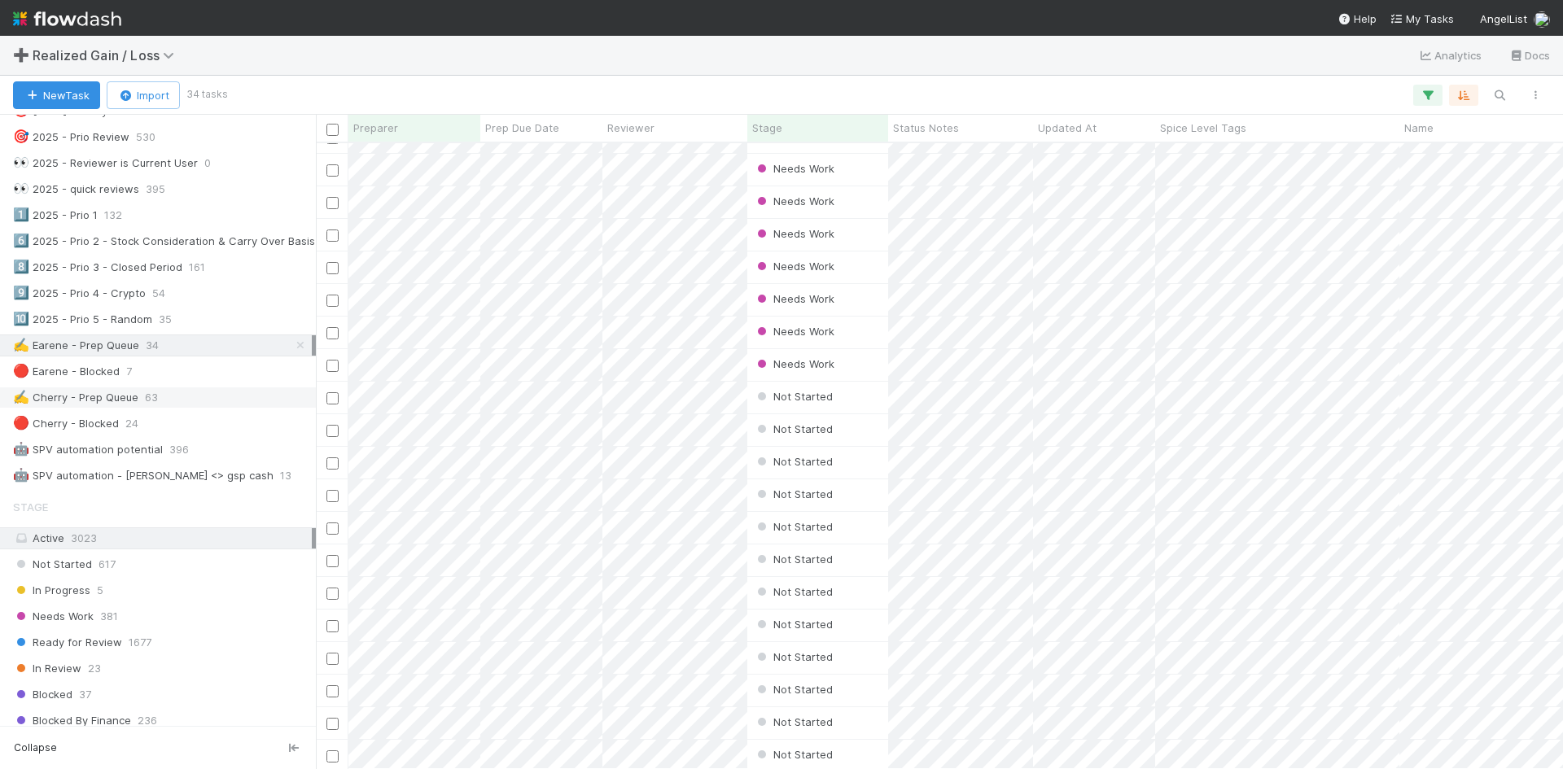
click at [137, 393] on div "✍️ Cherry - Prep Queue 63" at bounding box center [162, 397] width 299 height 20
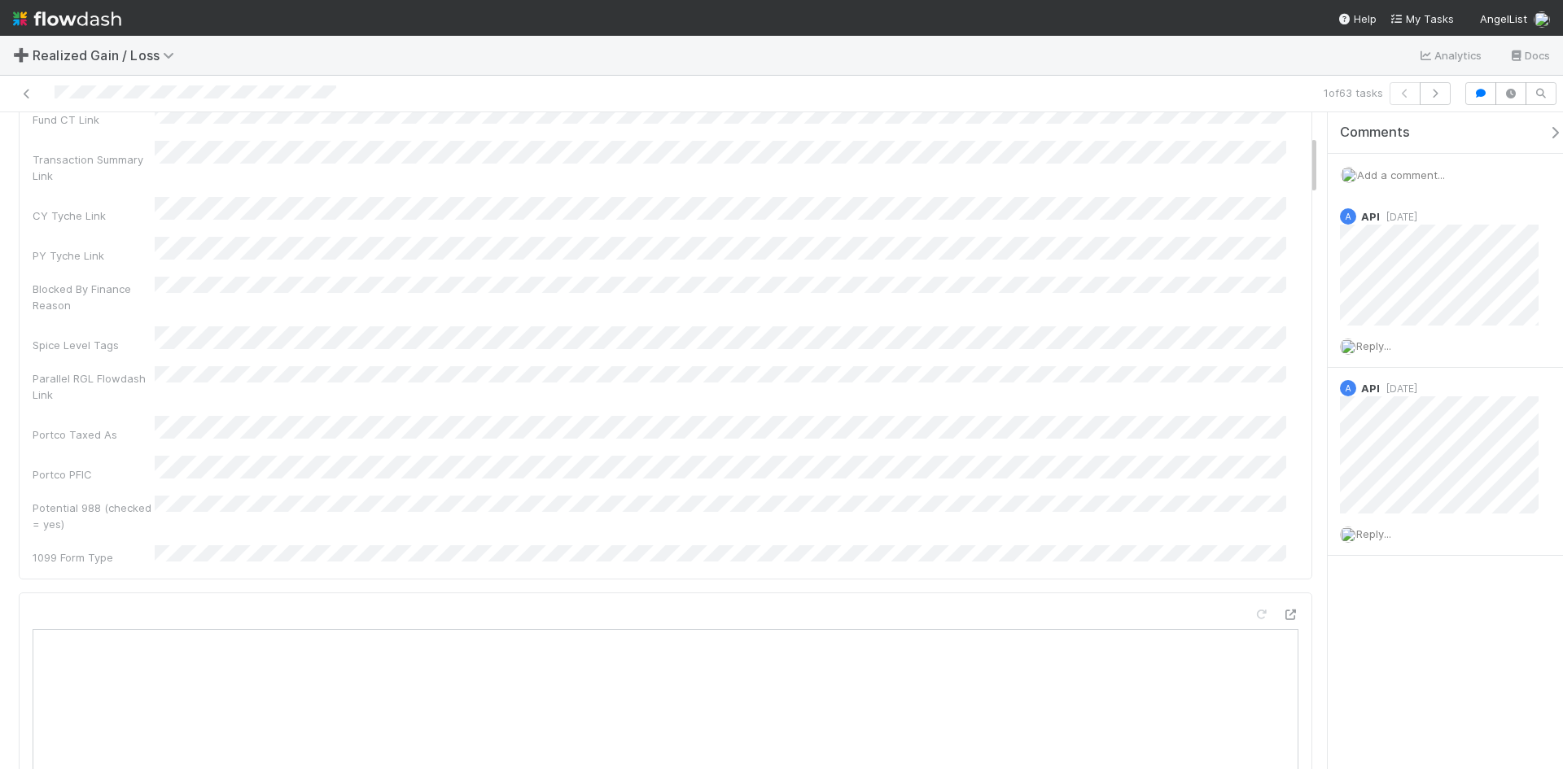
scroll to position [326, 0]
